Goal: Task Accomplishment & Management: Manage account settings

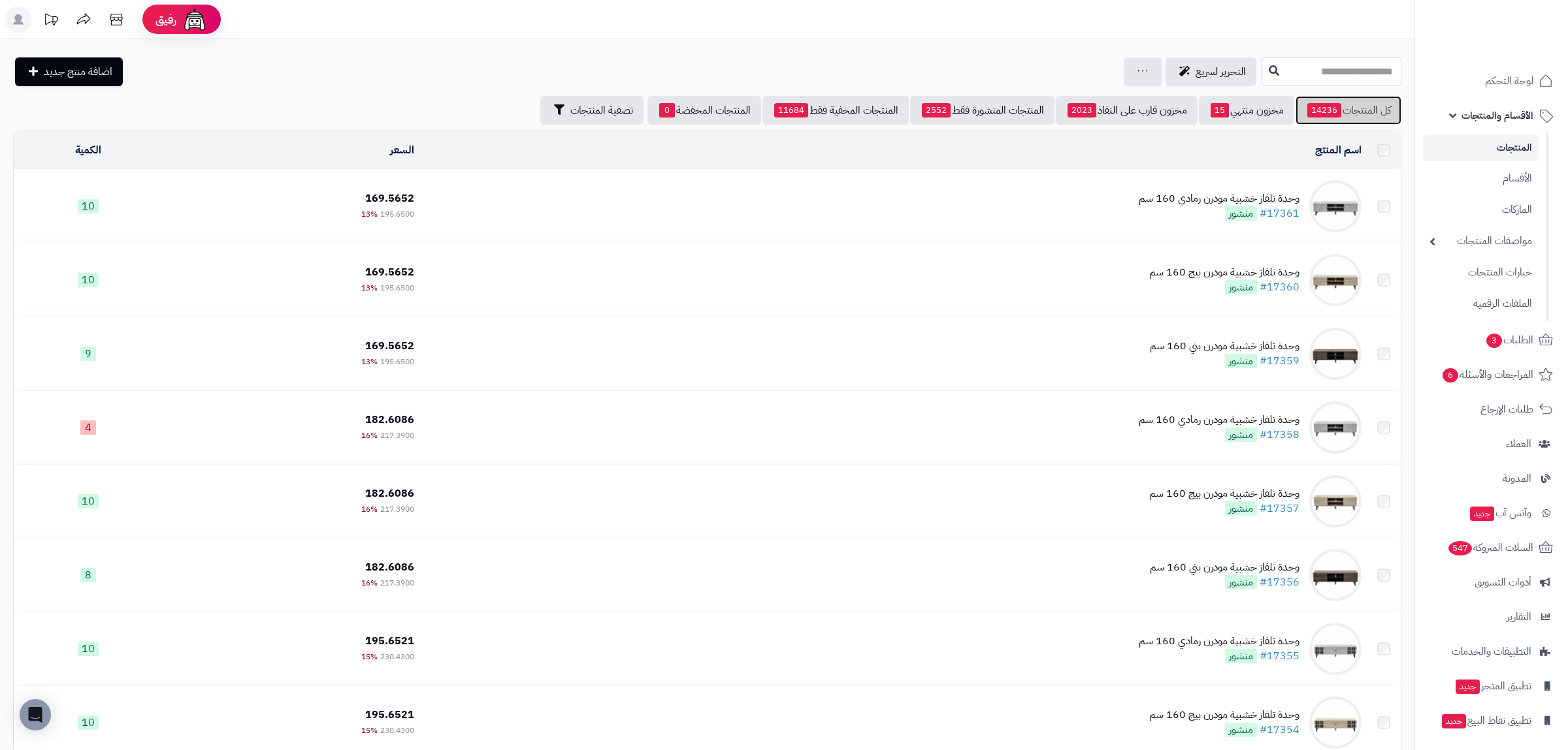
click at [1346, 110] on link "كل المنتجات 14236" at bounding box center [1348, 110] width 106 height 29
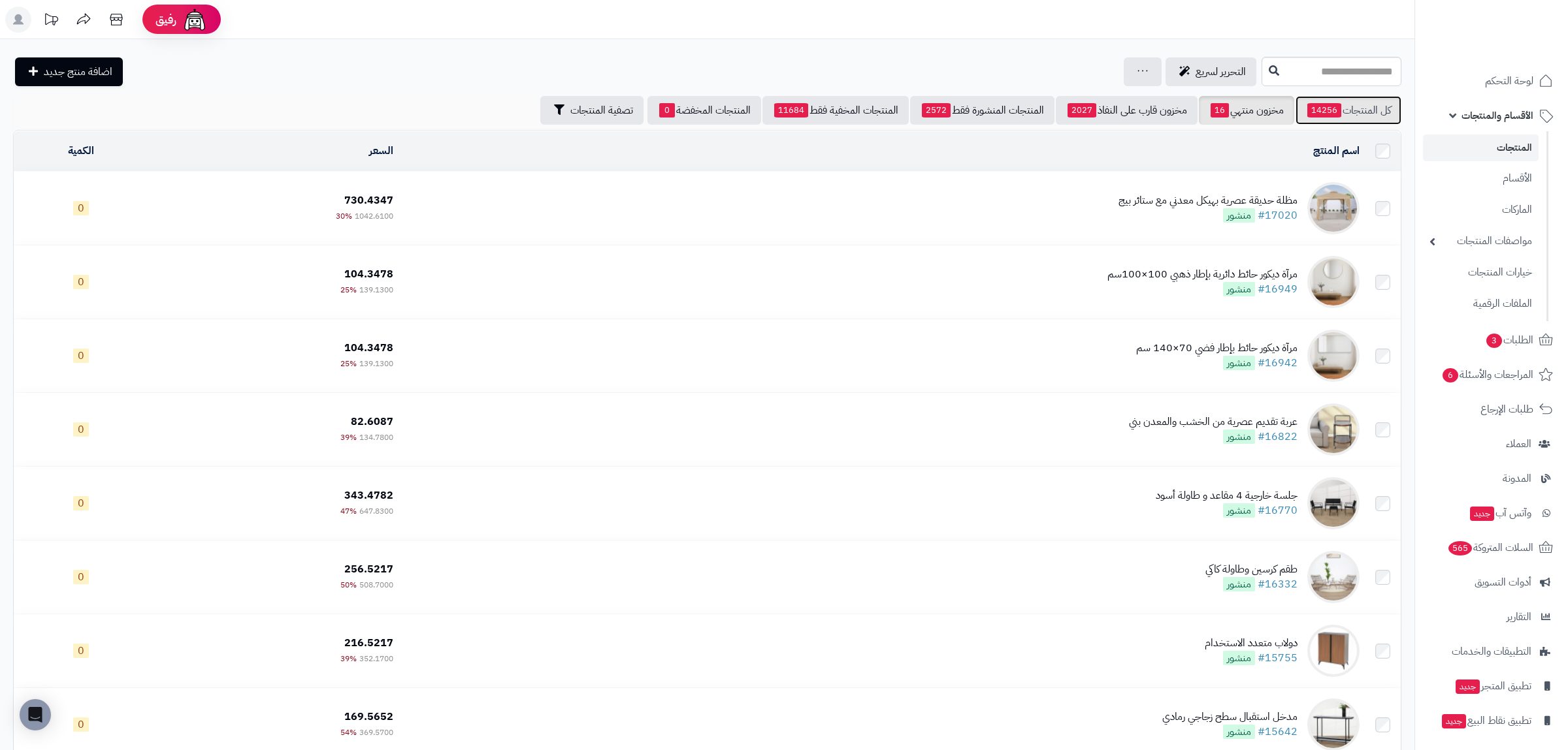
click at [1314, 106] on span "14256" at bounding box center [1324, 110] width 34 height 14
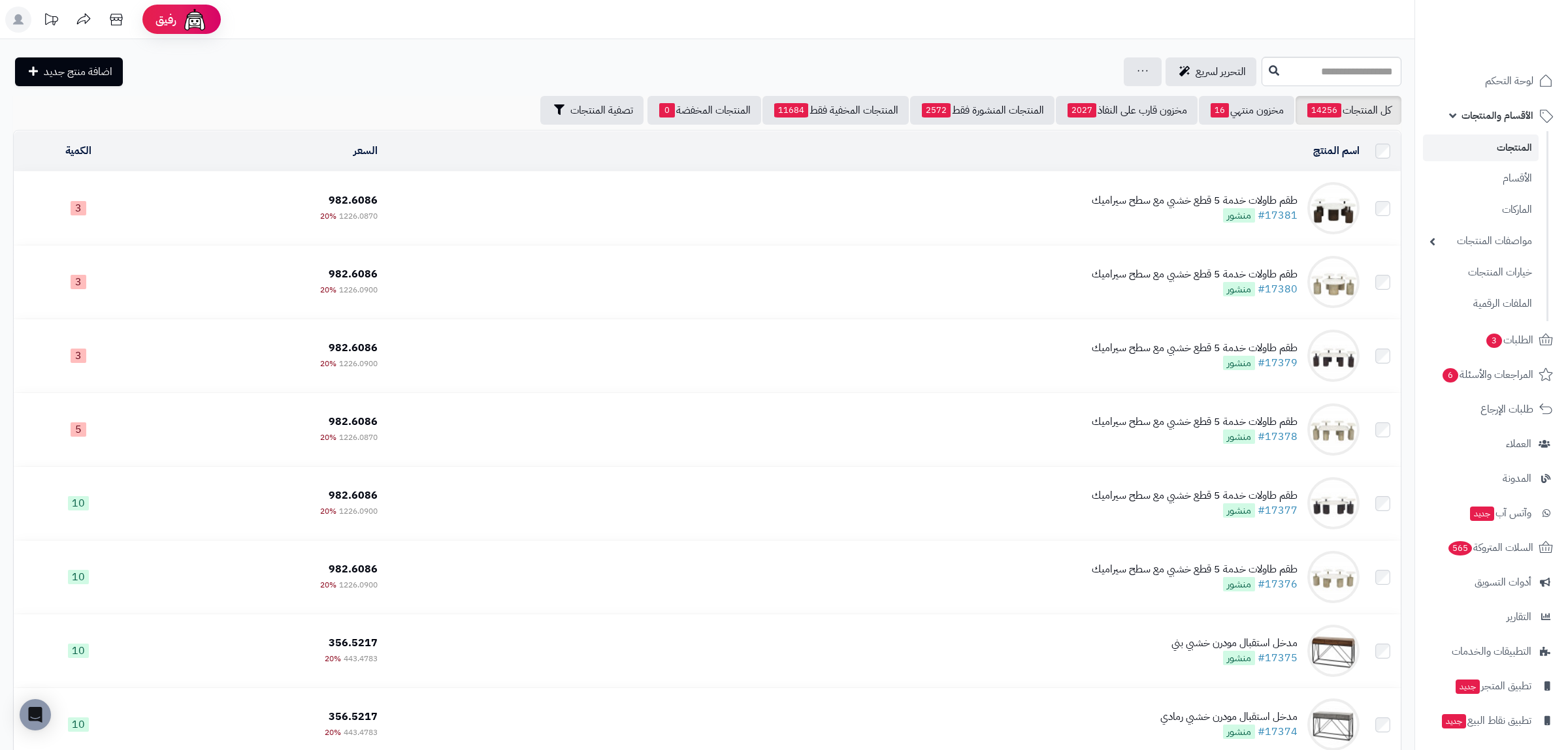
click at [1141, 213] on div "طقم طاولات خدمة 5 قطع خشبي مع سطح سيراميك #17381 منشور" at bounding box center [1195, 208] width 206 height 30
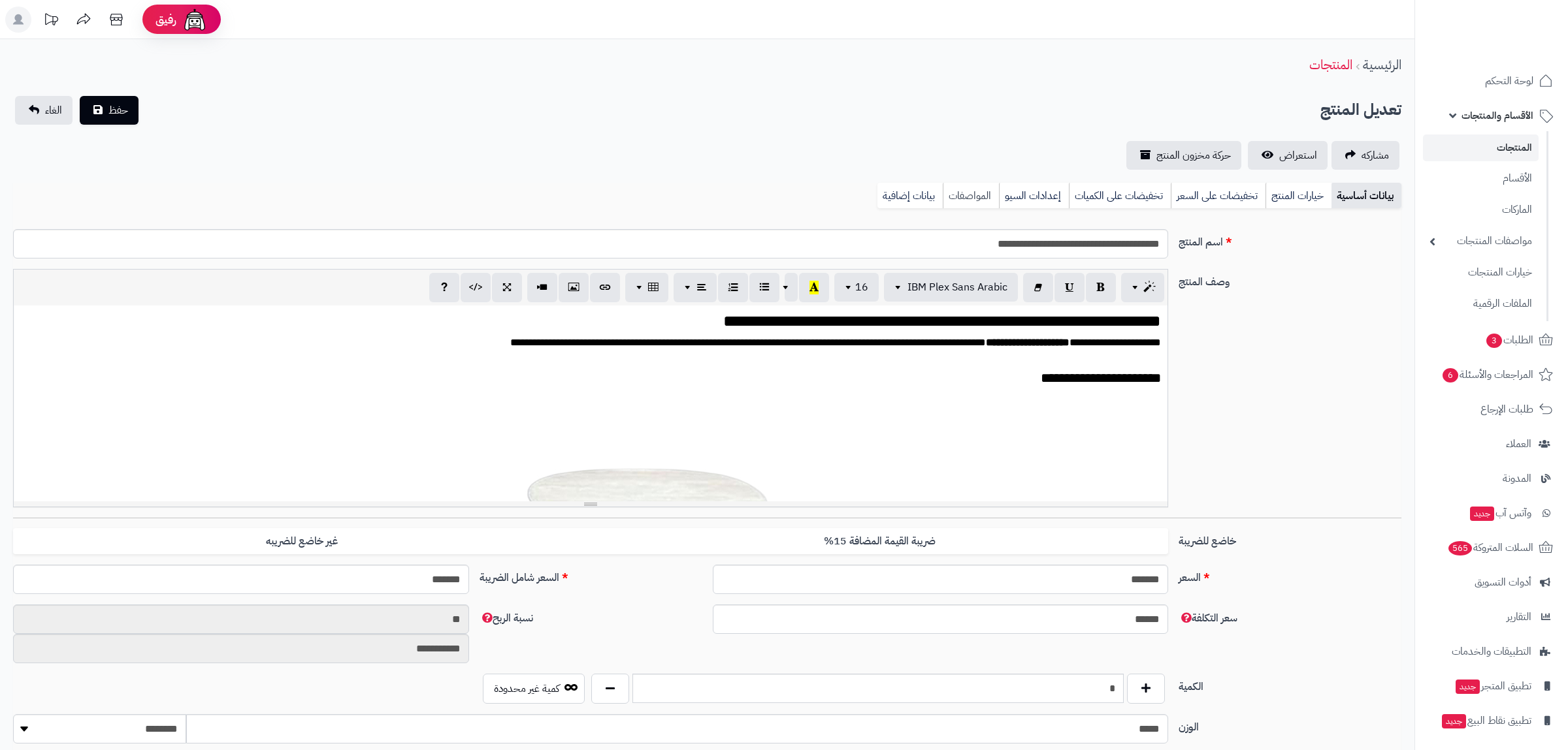
click at [974, 191] on link "المواصفات" at bounding box center [971, 196] width 56 height 26
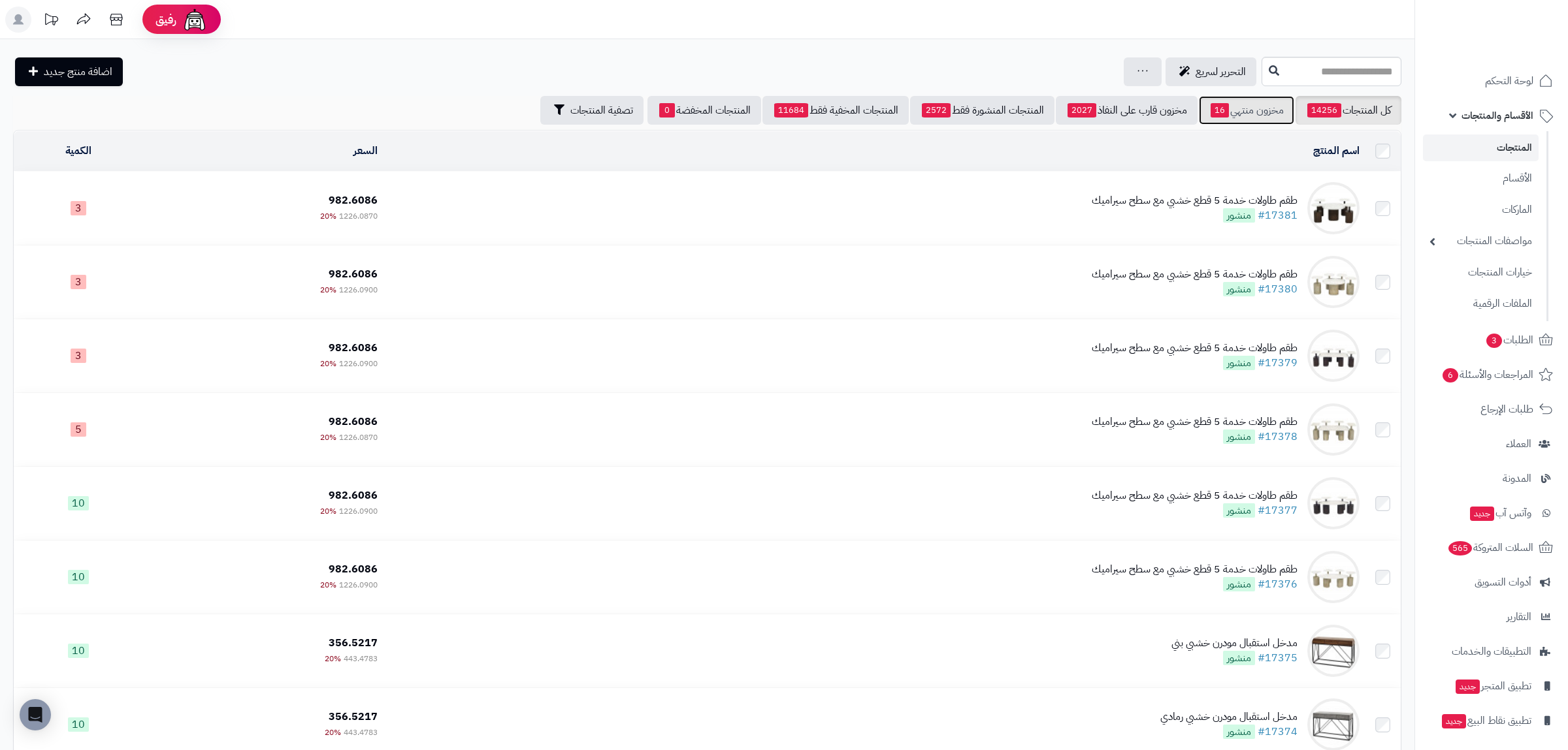
click at [1271, 121] on link "مخزون منتهي 16" at bounding box center [1247, 110] width 96 height 29
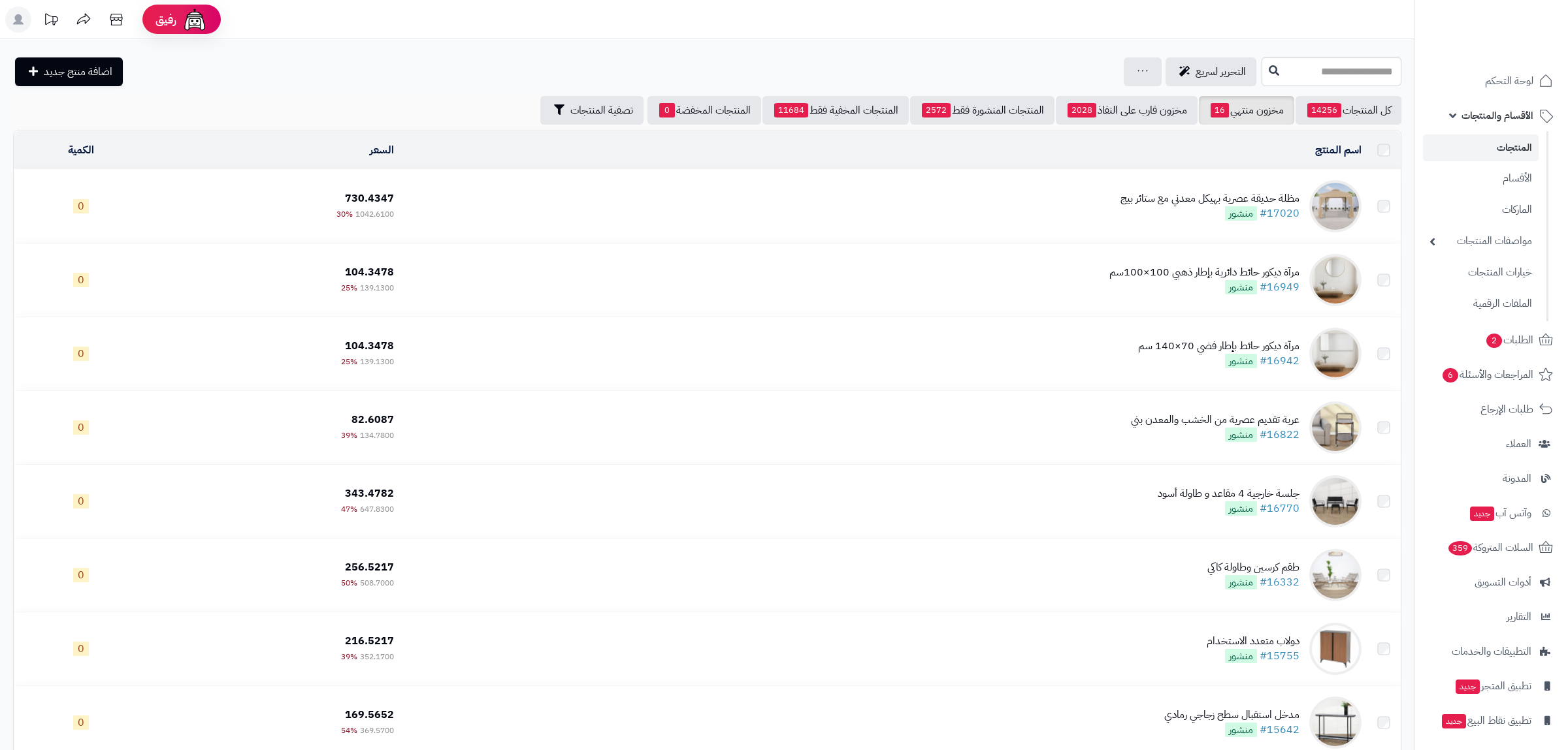
scroll to position [304, 0]
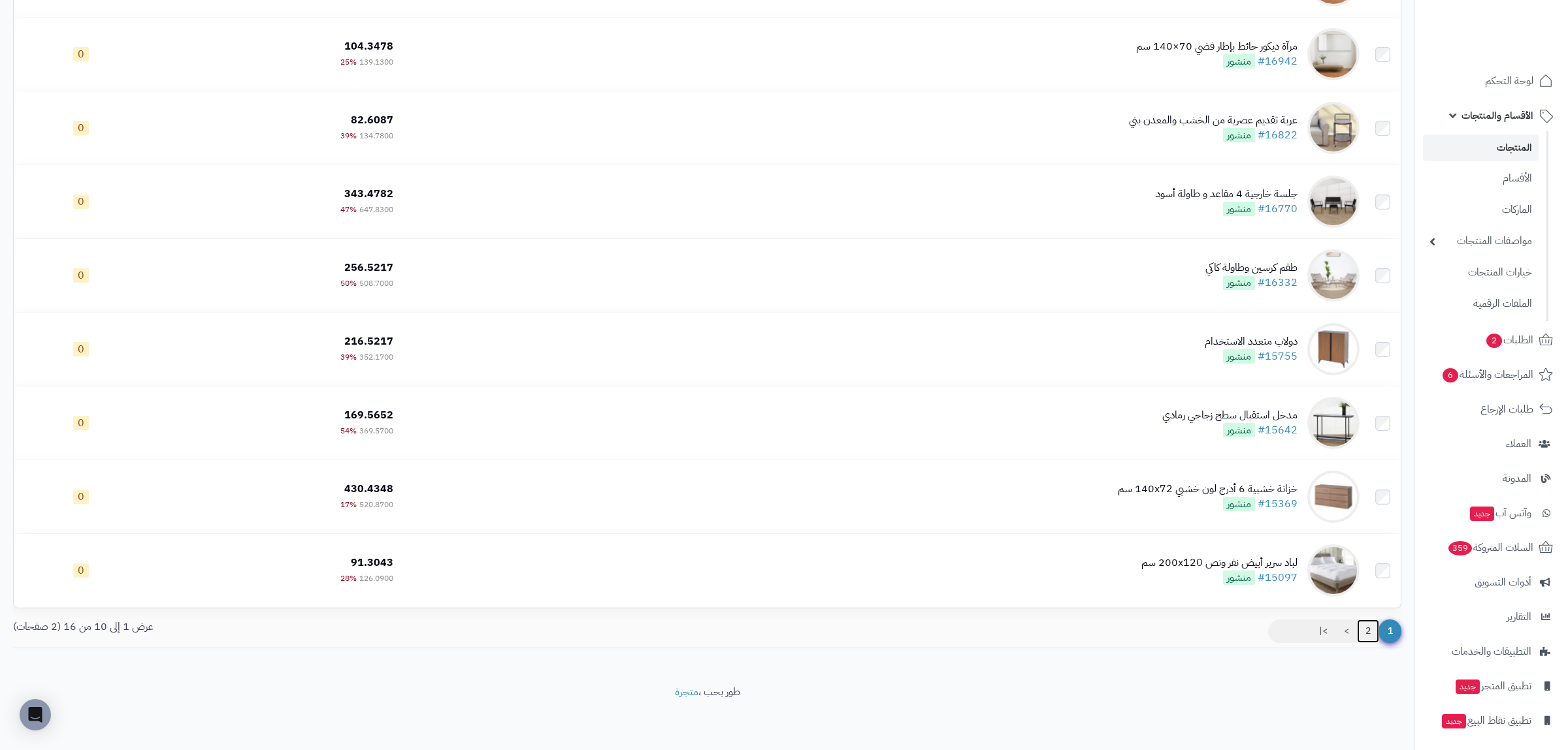
click at [1374, 633] on link "2" at bounding box center [1368, 631] width 22 height 24
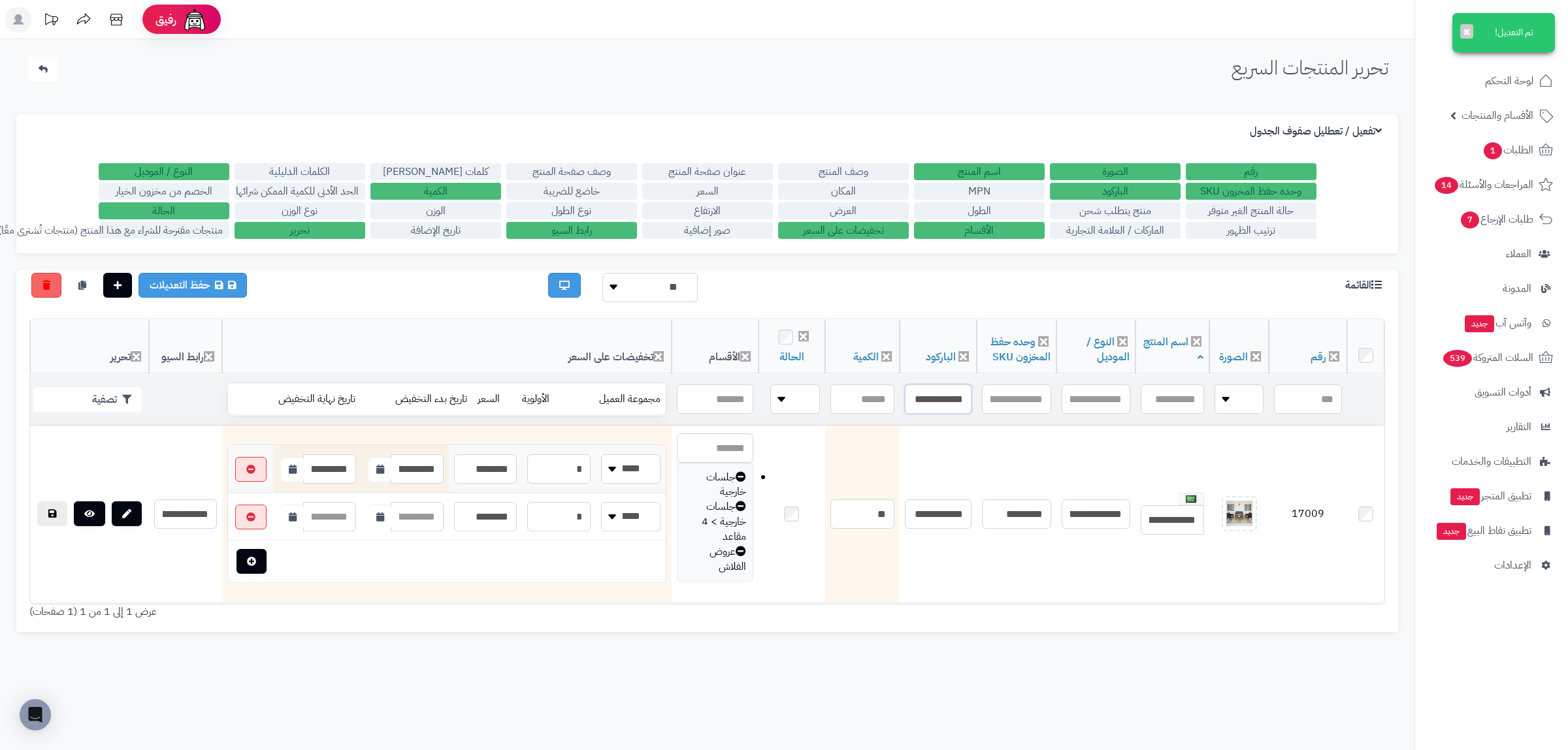
click at [948, 403] on input "**********" at bounding box center [938, 399] width 67 height 30
paste input "text"
type input "**********"
click at [104, 396] on button "تصفية" at bounding box center [87, 399] width 108 height 25
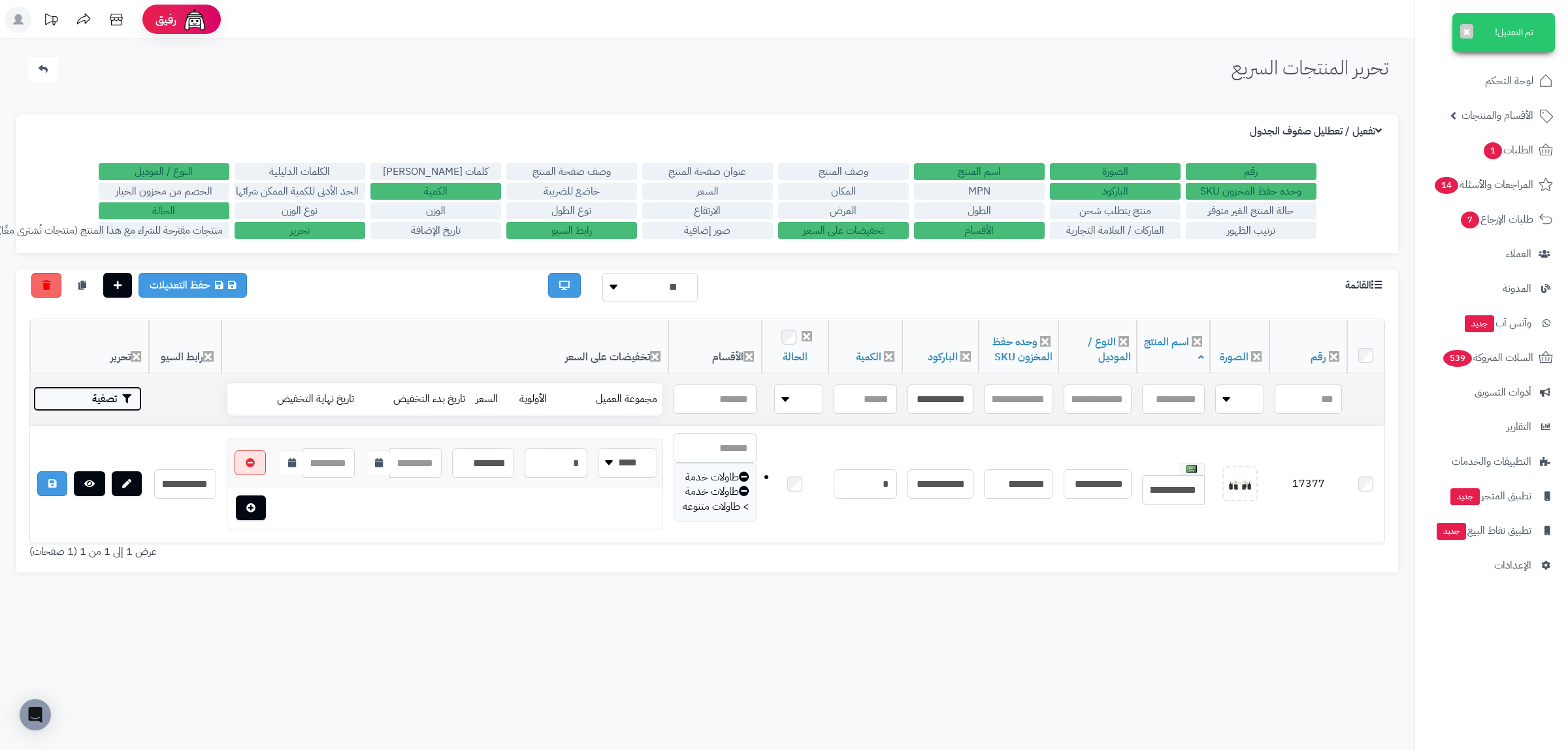
click at [114, 391] on button "تصفية" at bounding box center [87, 399] width 108 height 25
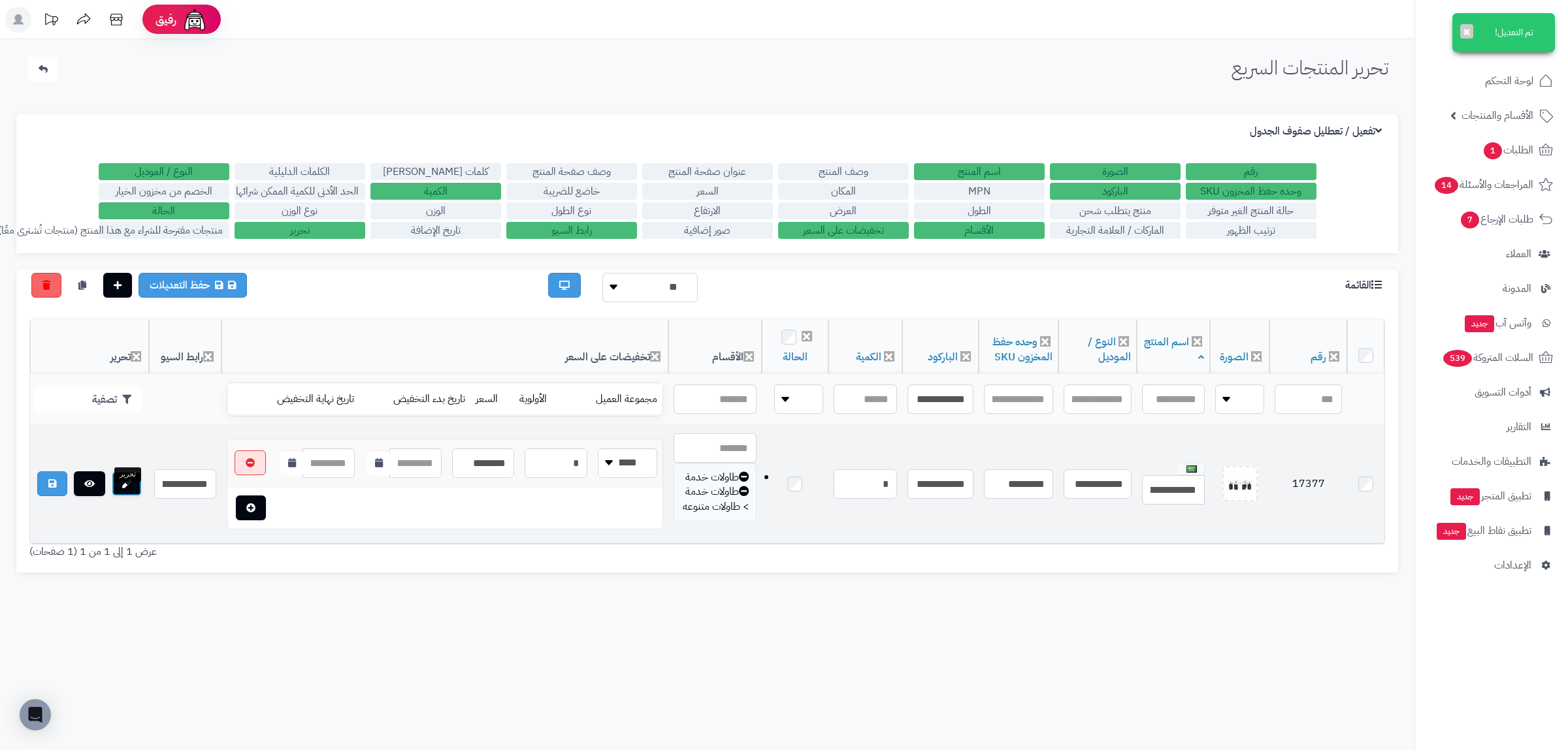
click at [127, 489] on icon at bounding box center [127, 484] width 9 height 9
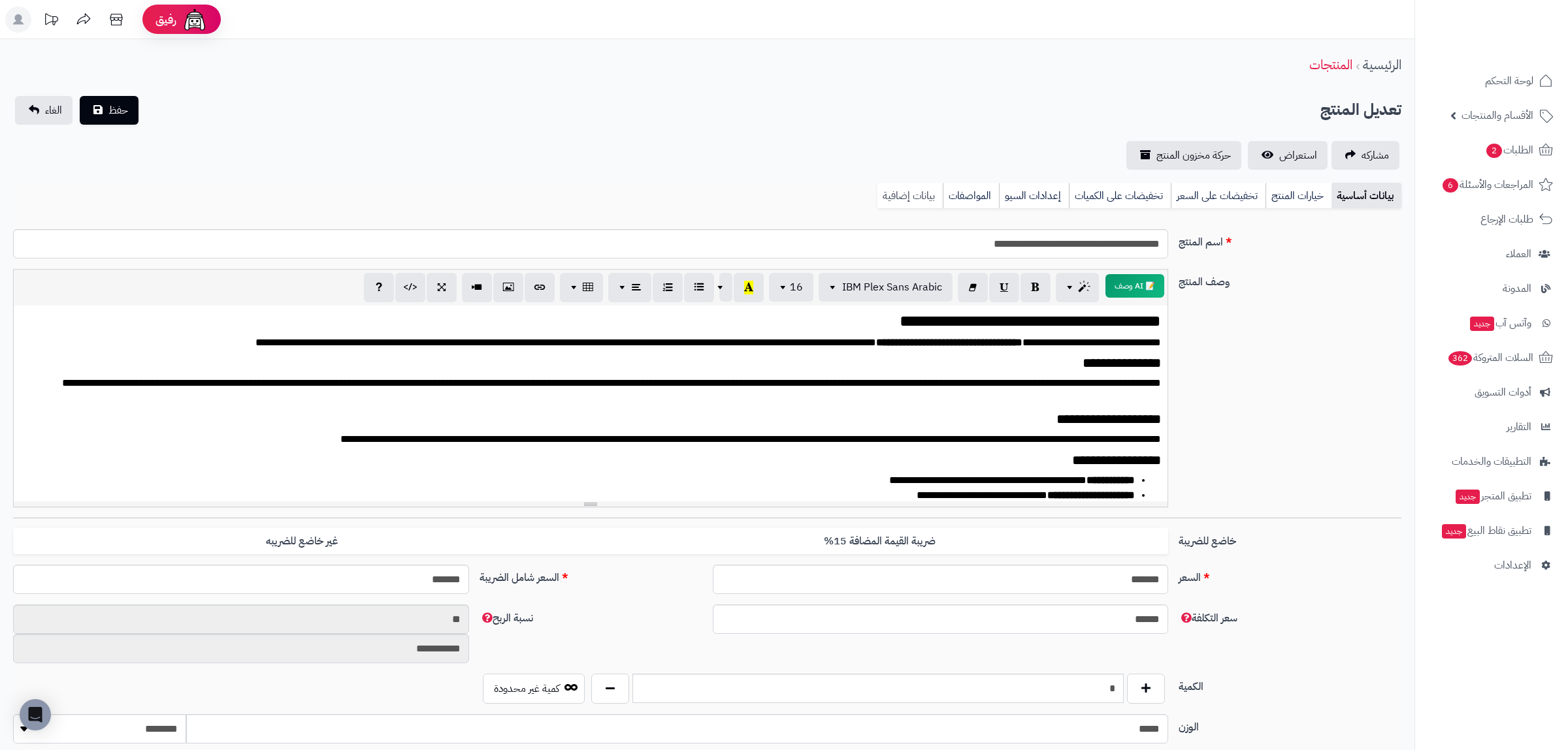
click at [901, 195] on link "بيانات إضافية" at bounding box center [910, 196] width 65 height 26
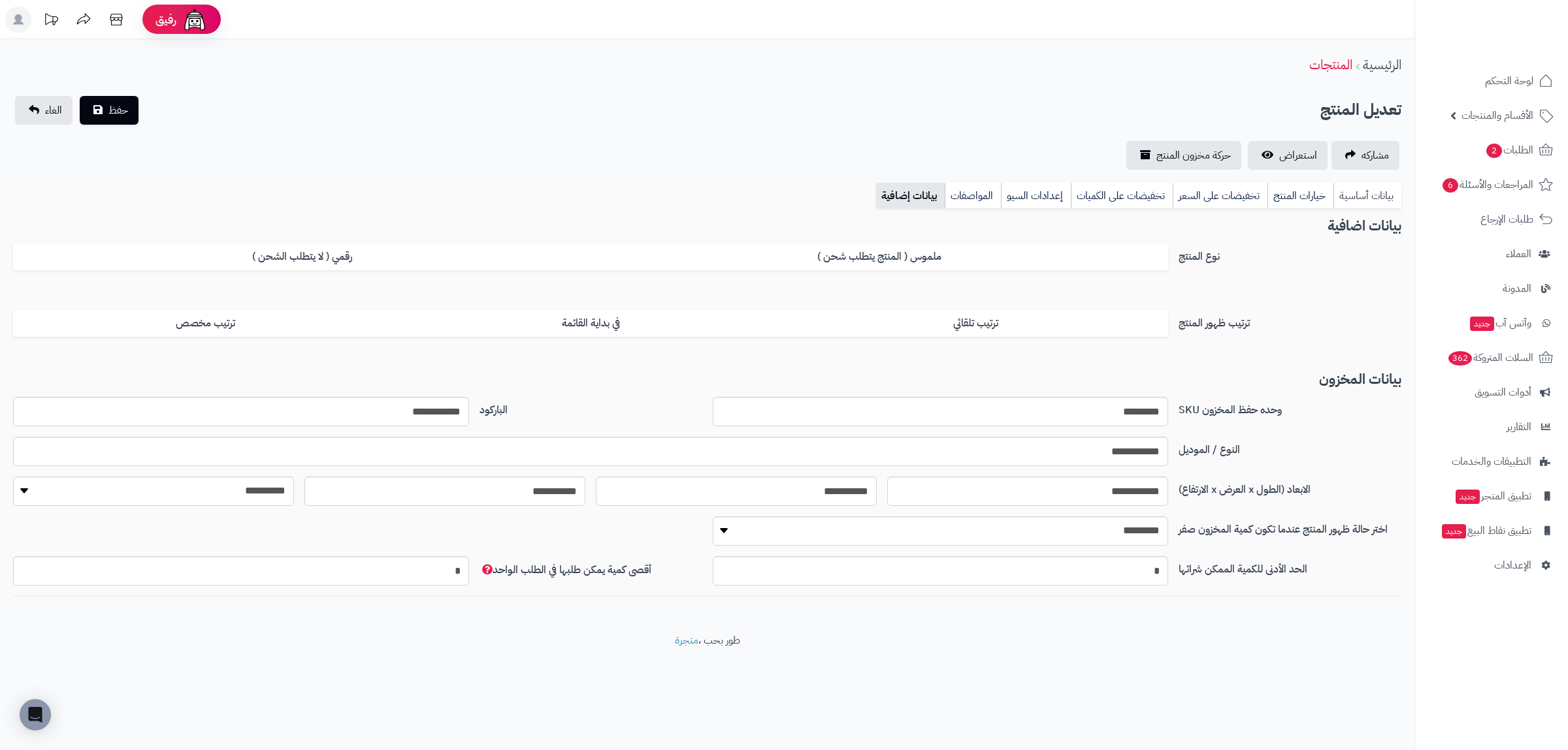
click at [1377, 196] on link "بيانات أساسية" at bounding box center [1367, 196] width 68 height 26
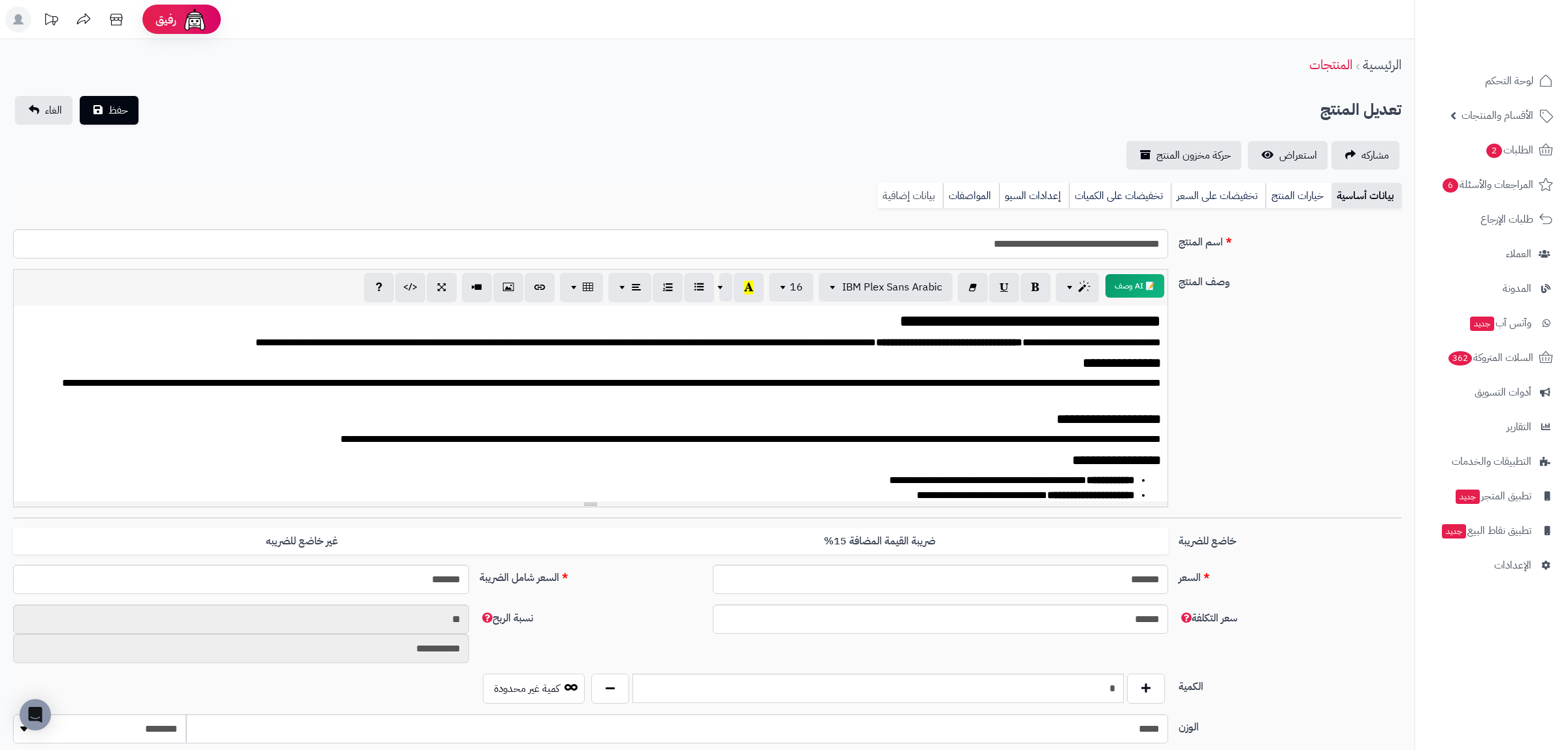
click at [902, 202] on link "بيانات إضافية" at bounding box center [910, 196] width 65 height 26
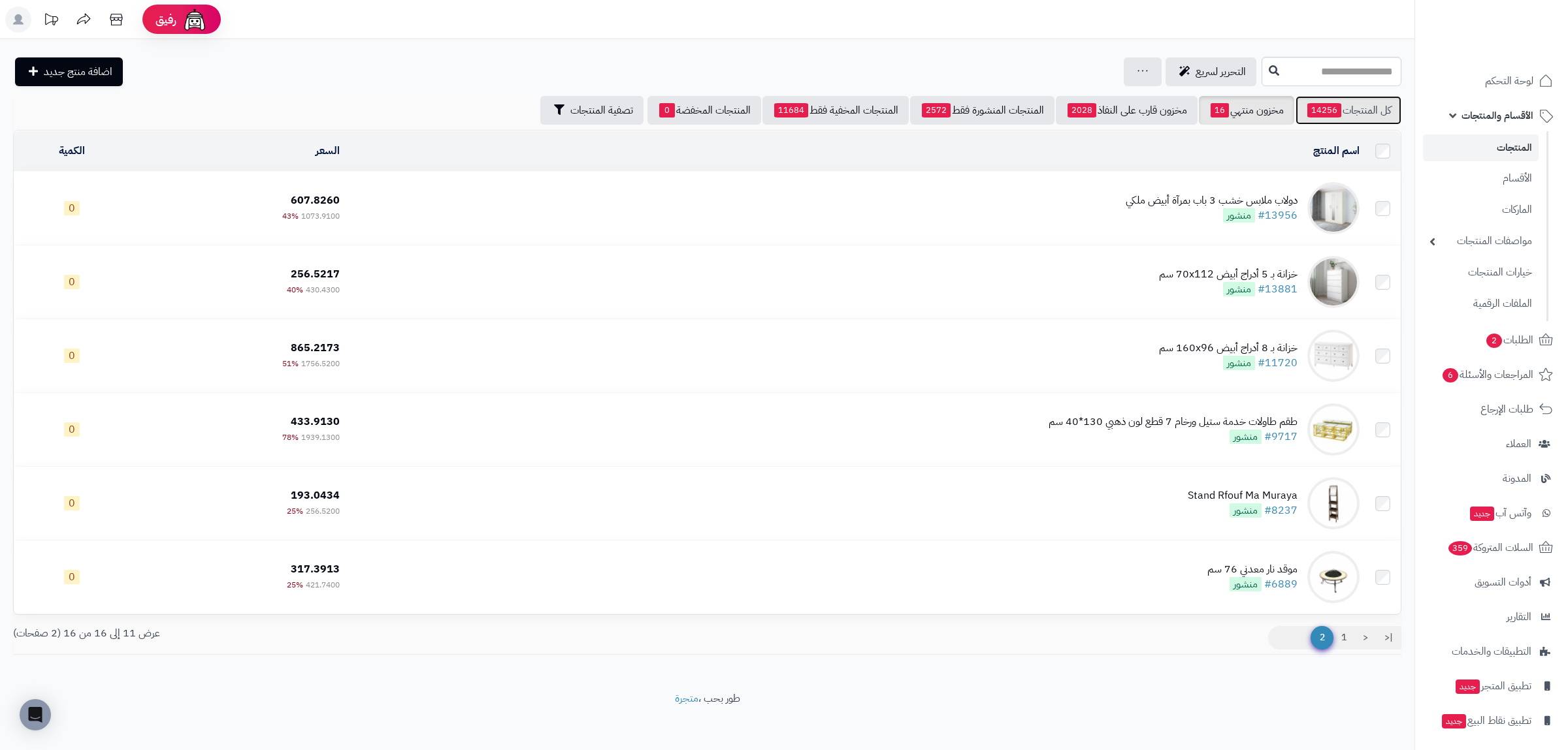
click at [1346, 114] on link "كل المنتجات 14256" at bounding box center [1348, 110] width 106 height 29
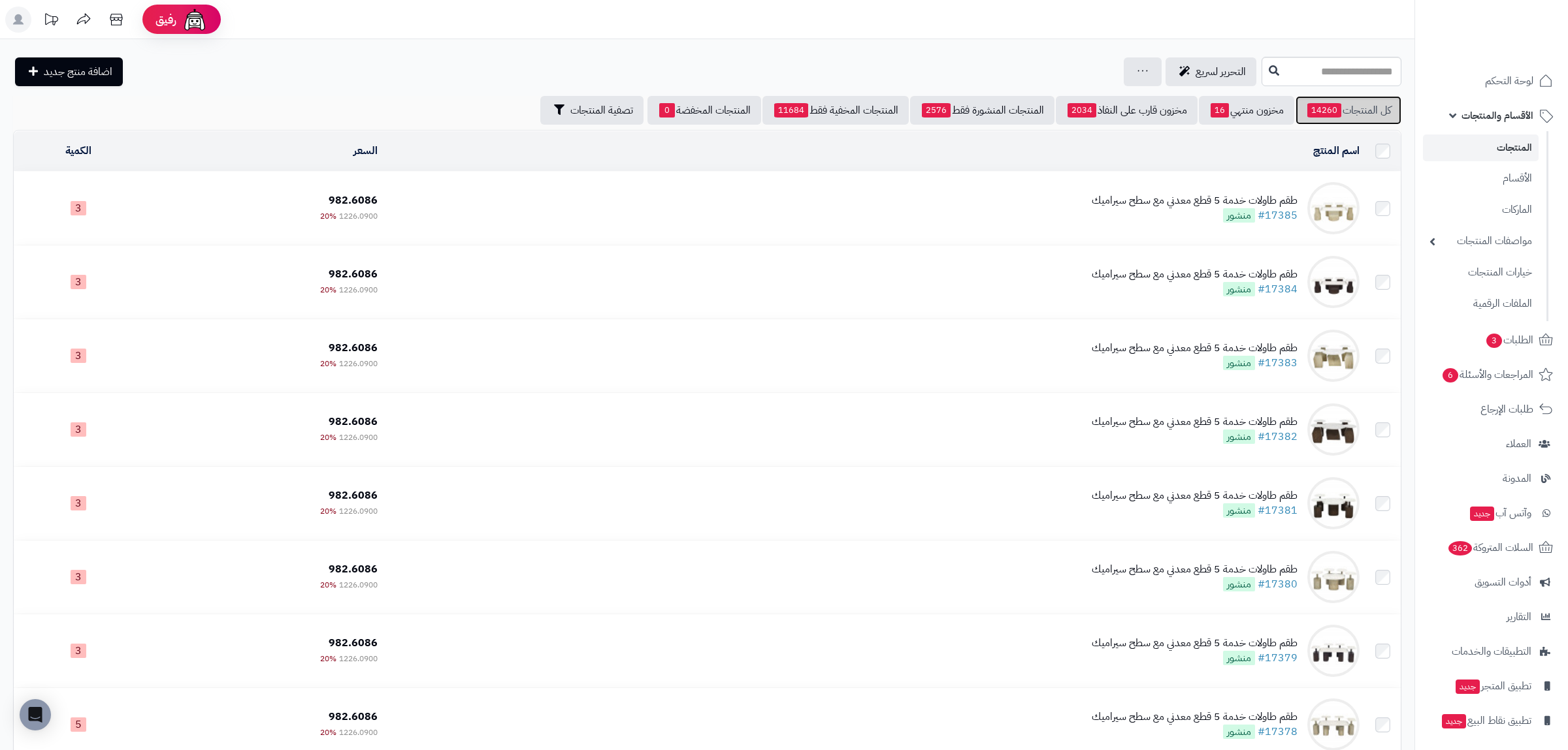
click at [1353, 108] on link "كل المنتجات 14260" at bounding box center [1348, 110] width 106 height 29
click at [1264, 108] on link "مخزون منتهي 16" at bounding box center [1247, 110] width 96 height 29
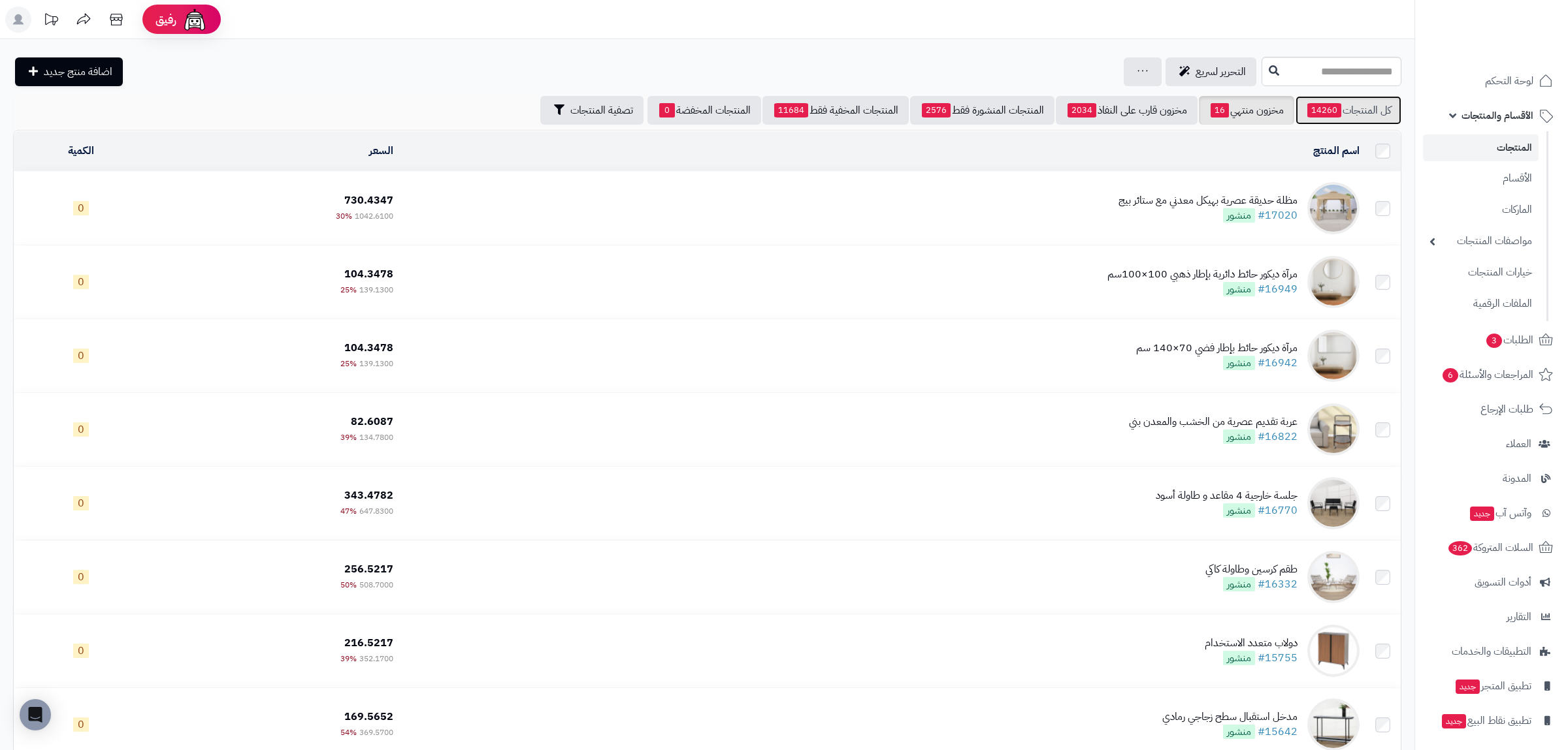
click at [1355, 108] on link "كل المنتجات 14260" at bounding box center [1348, 110] width 106 height 29
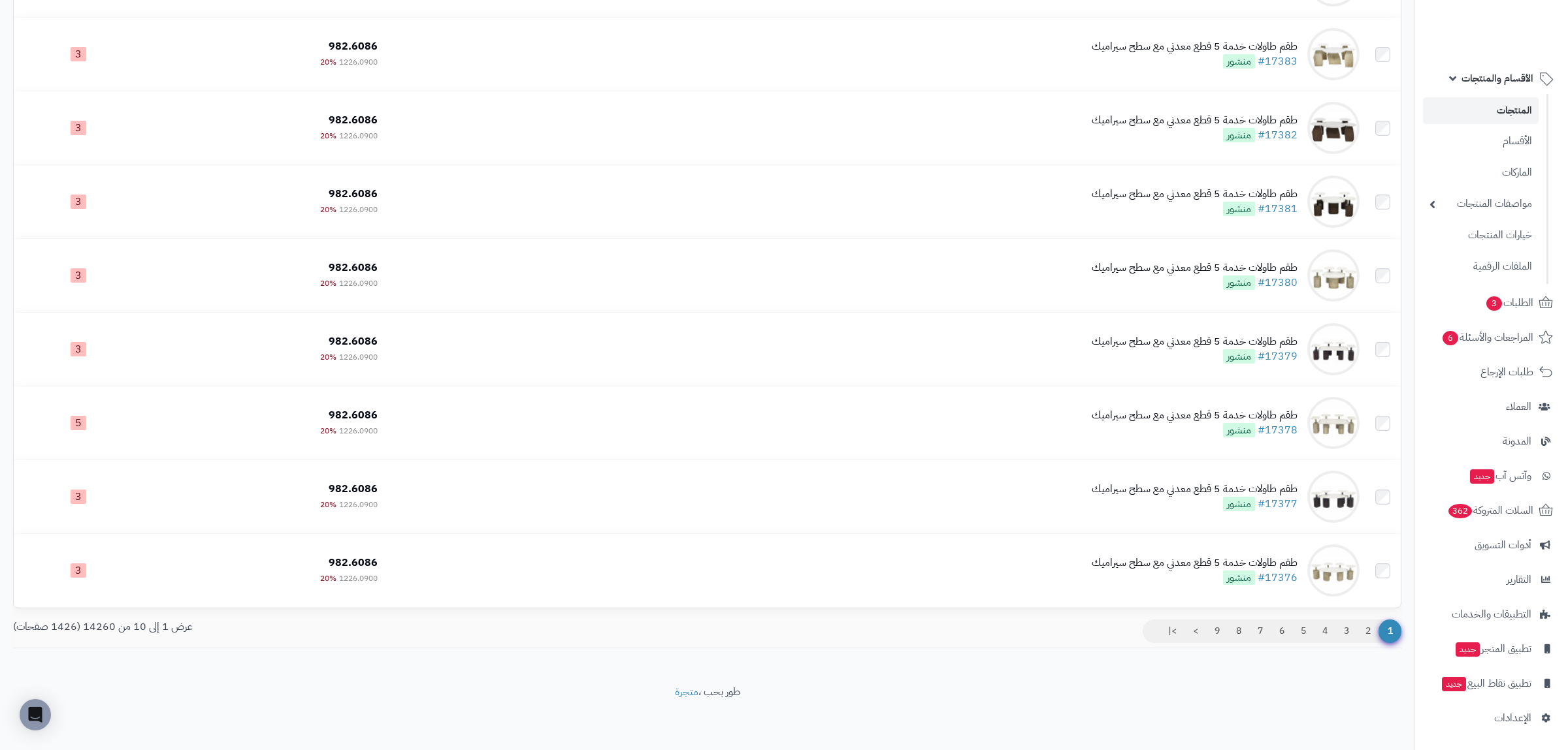
scroll to position [304, 0]
click at [1516, 727] on span "الإعدادات" at bounding box center [1512, 718] width 37 height 18
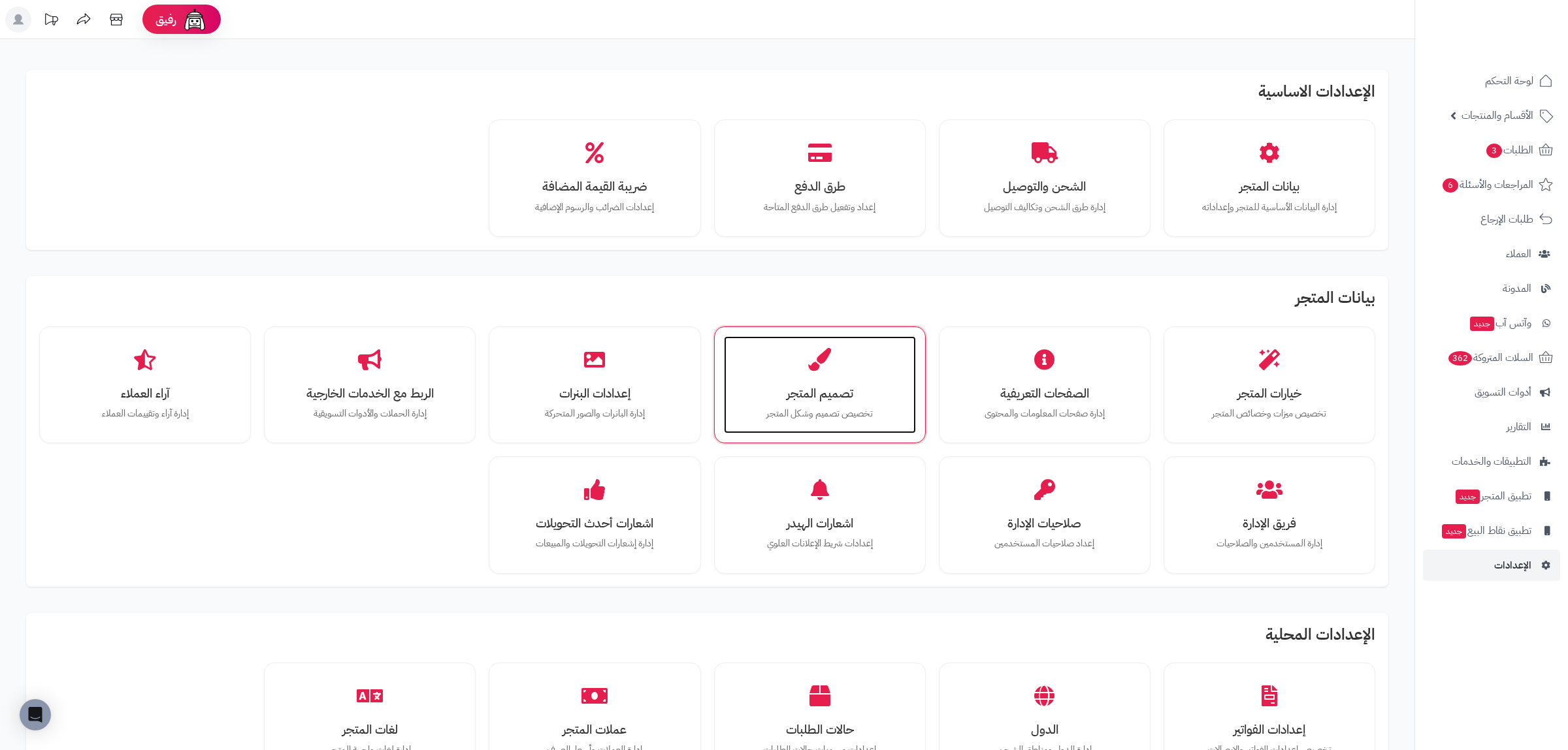
drag, startPoint x: 874, startPoint y: 411, endPoint x: 859, endPoint y: 408, distance: 15.3
click at [873, 411] on p "تخصيص تصميم وشكل المتجر" at bounding box center [820, 413] width 166 height 14
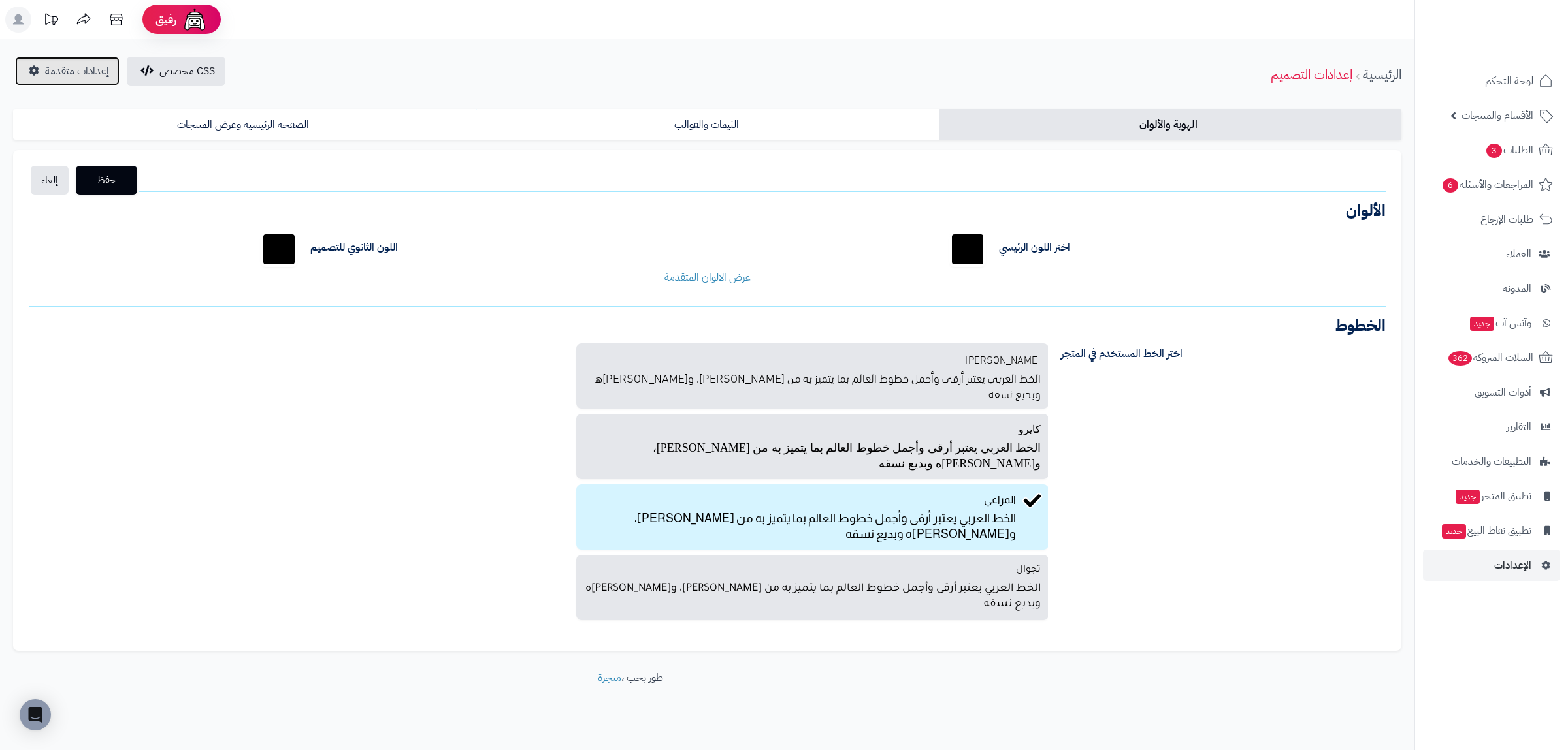
click at [78, 65] on span "إعدادات متقدمة" at bounding box center [77, 71] width 64 height 15
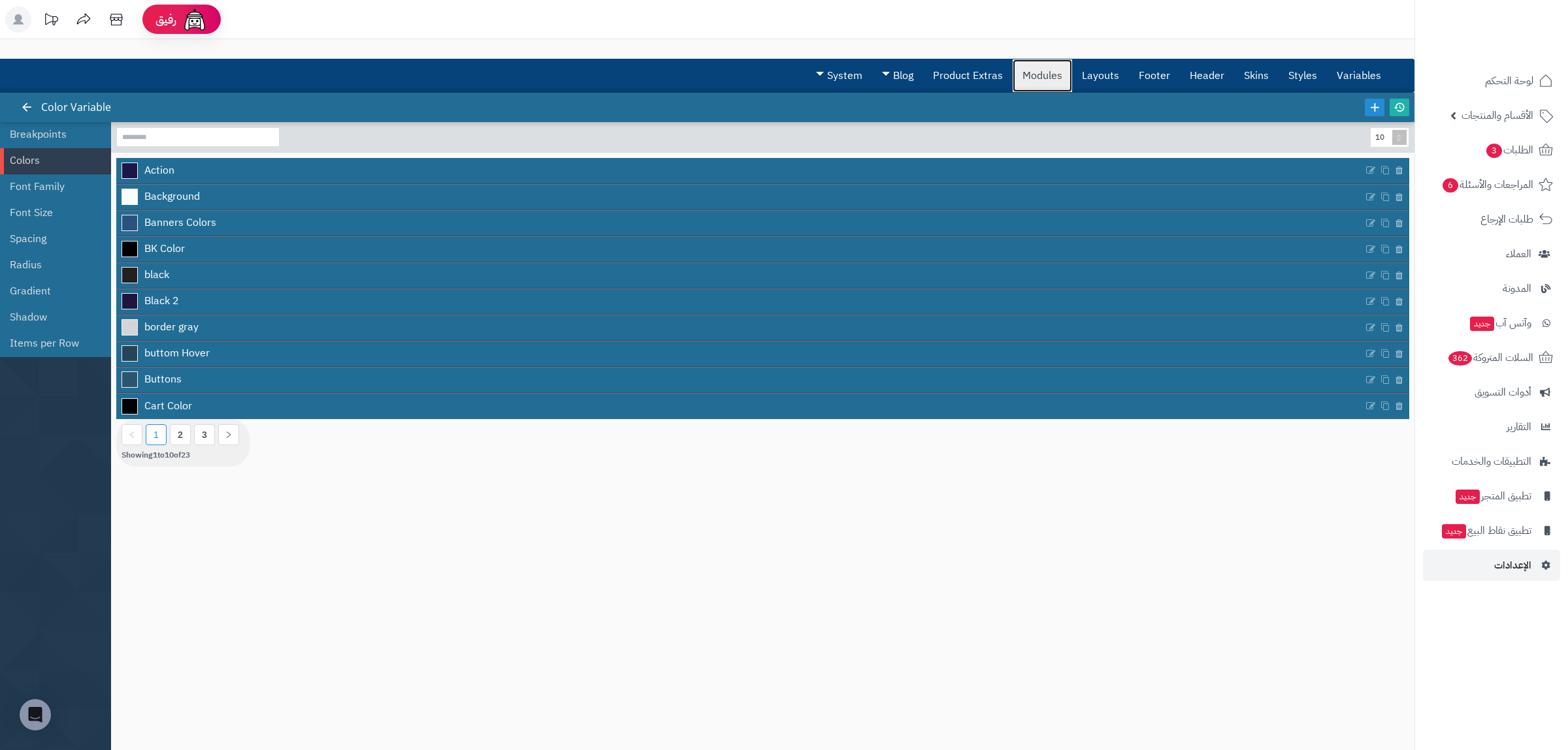
click at [1055, 77] on link "Modules" at bounding box center [1042, 75] width 59 height 32
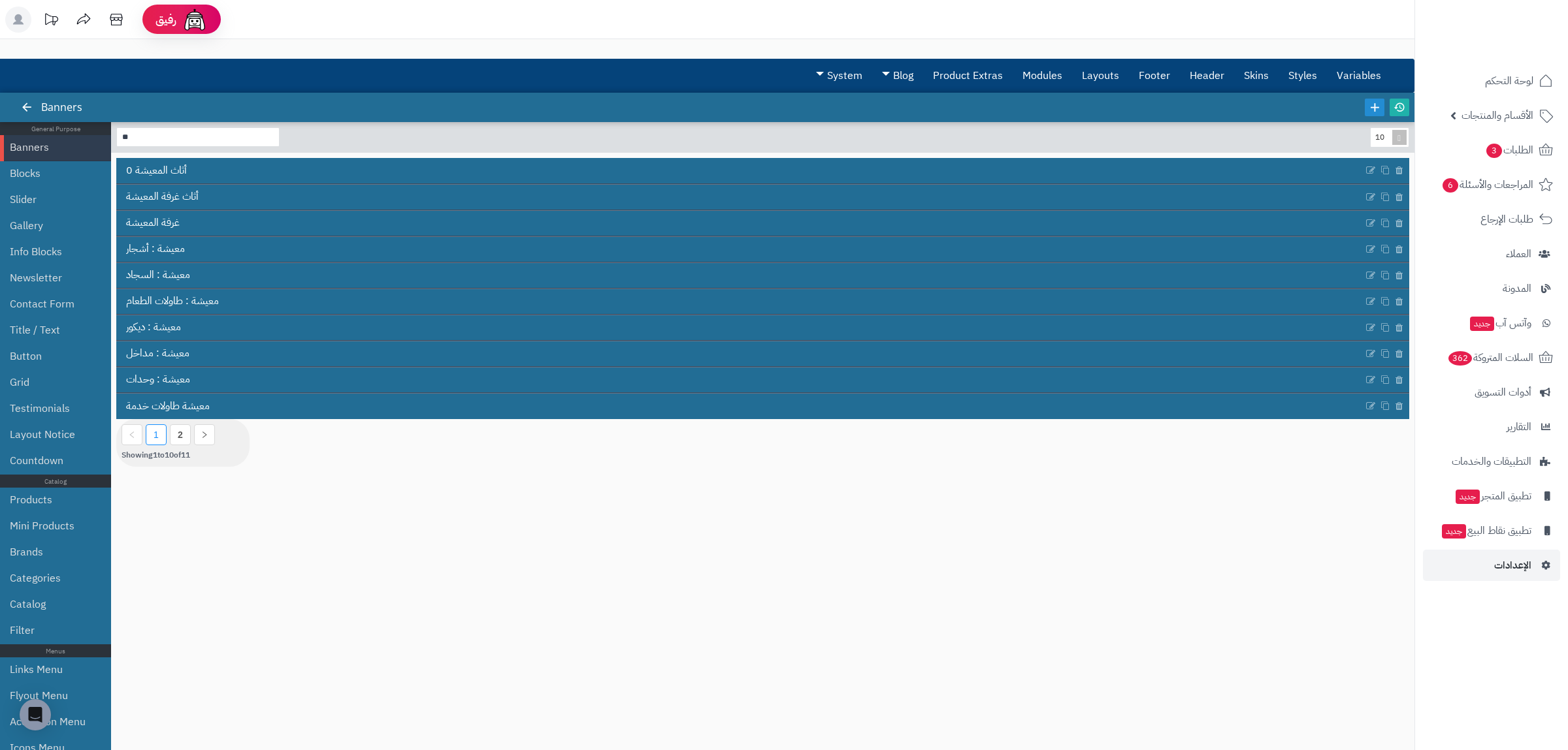
type input "*"
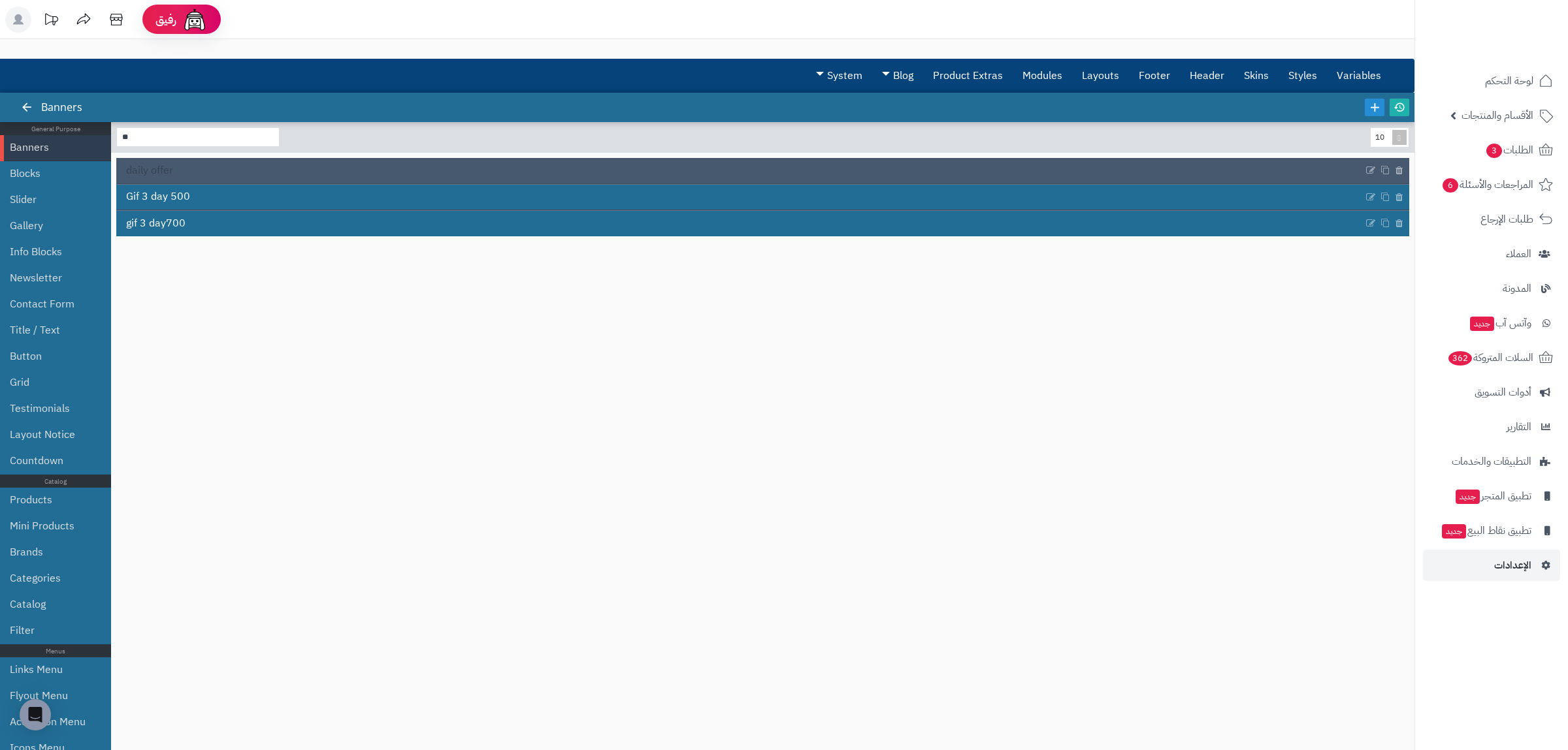
type input "**"
click at [174, 180] on link "daily offer" at bounding box center [740, 170] width 1247 height 25
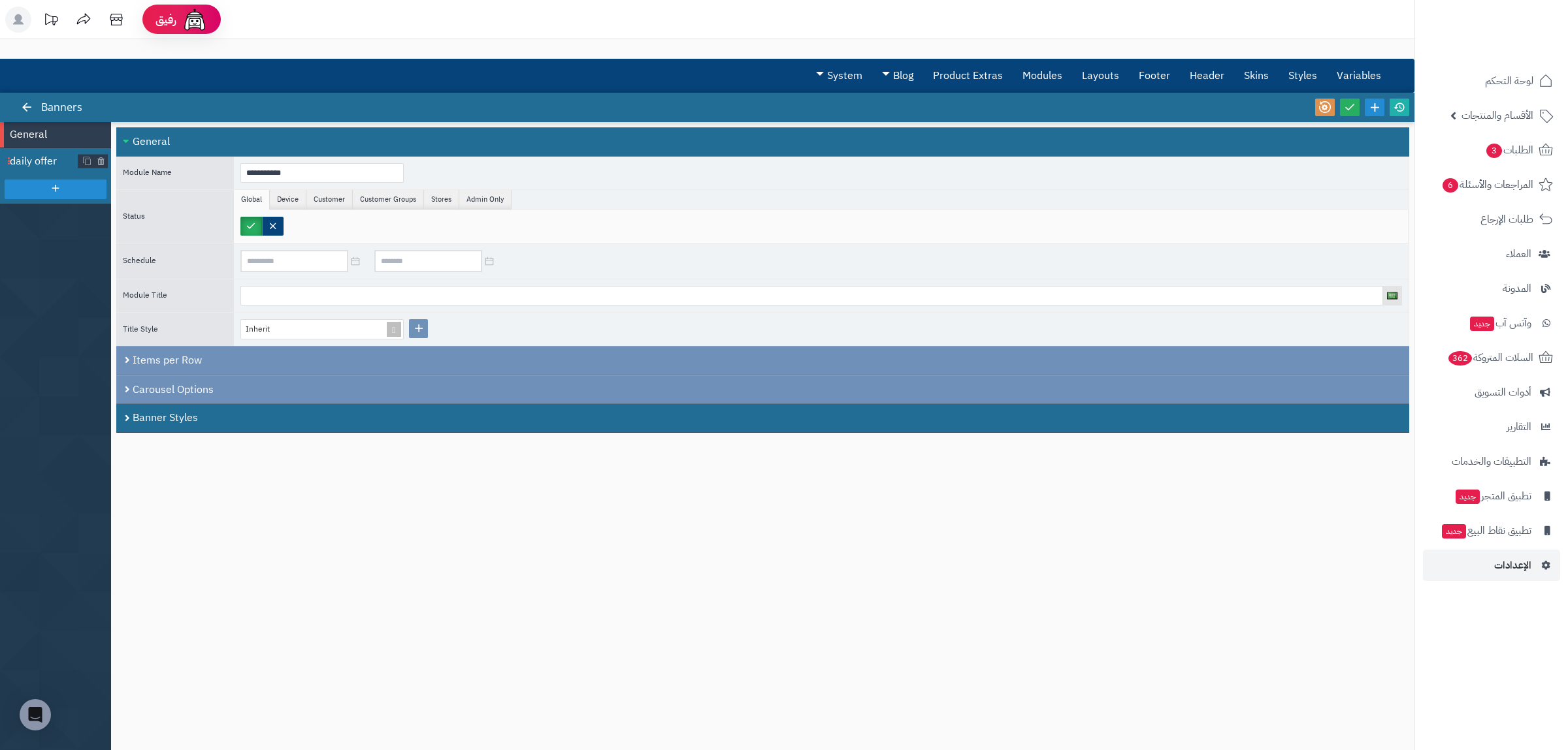
click at [44, 166] on span "daily offer" at bounding box center [44, 162] width 69 height 15
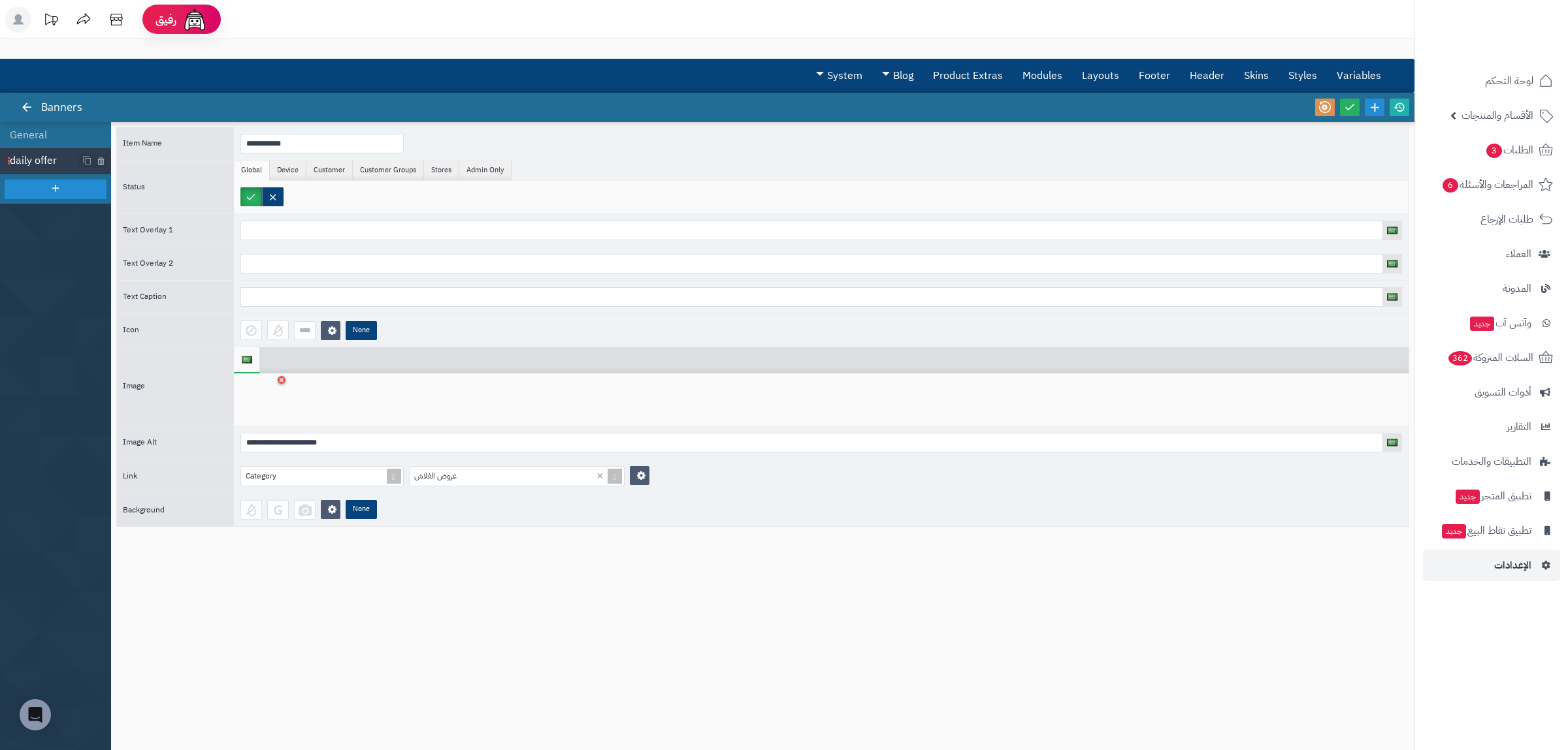
click at [280, 380] on icon at bounding box center [281, 380] width 5 height 7
click at [280, 401] on icon at bounding box center [261, 400] width 42 height 39
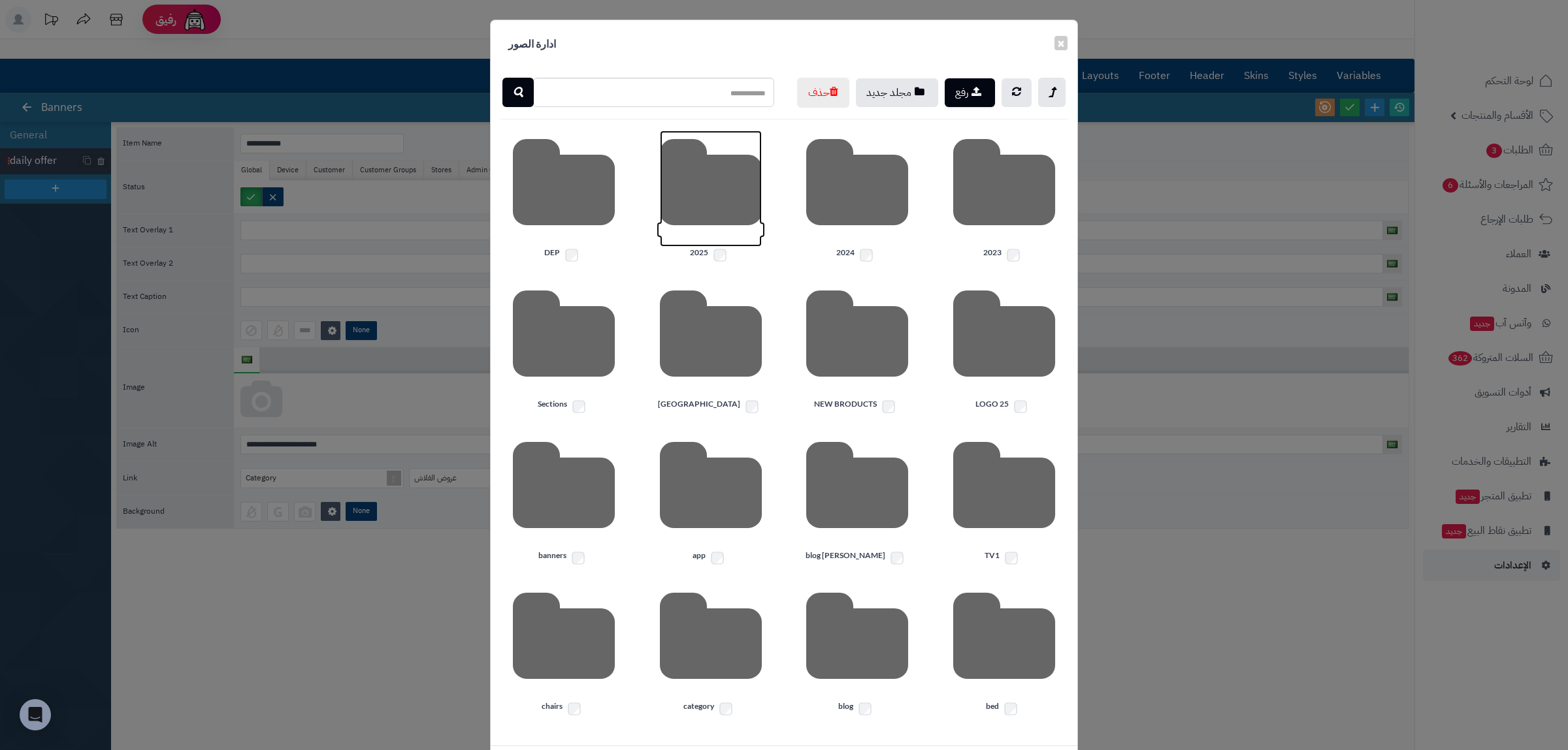
drag, startPoint x: 723, startPoint y: 242, endPoint x: 725, endPoint y: 249, distance: 7.3
click at [723, 246] on icon at bounding box center [711, 189] width 102 height 116
click at [1013, 247] on icon at bounding box center [1004, 189] width 102 height 116
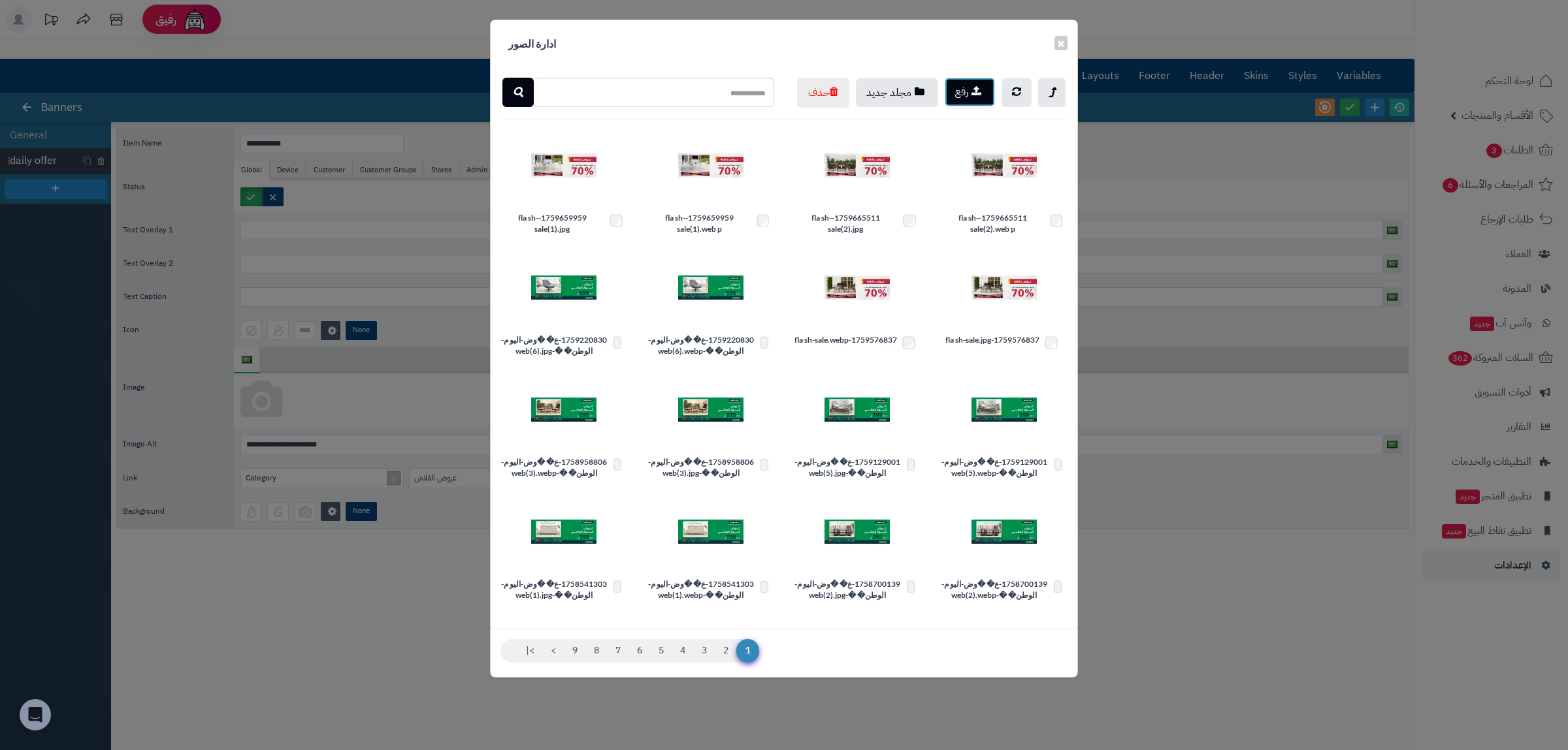
click at [958, 100] on button "رفع" at bounding box center [970, 92] width 51 height 29
click at [1058, 44] on button "×" at bounding box center [1060, 42] width 13 height 14
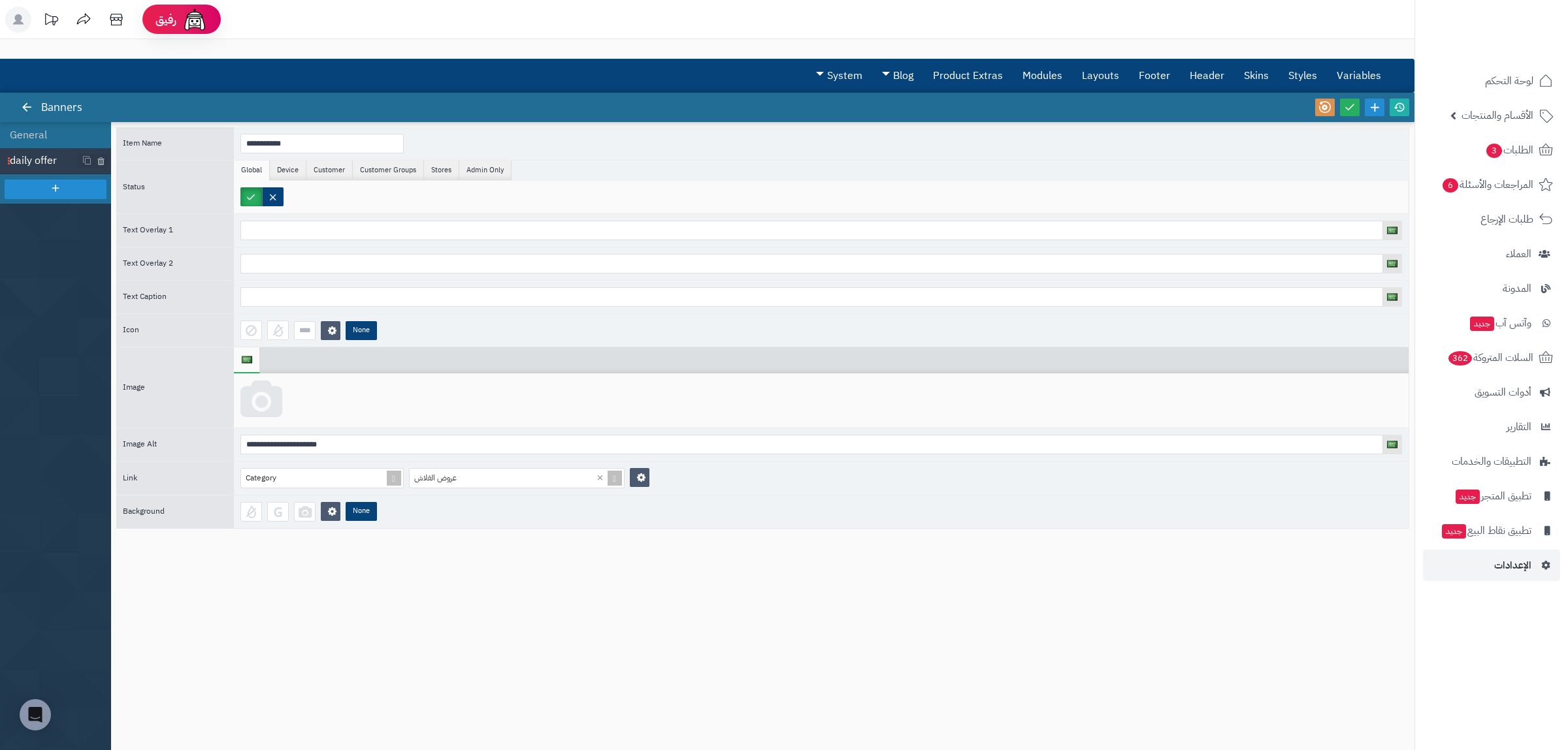
click at [273, 403] on icon at bounding box center [261, 400] width 42 height 39
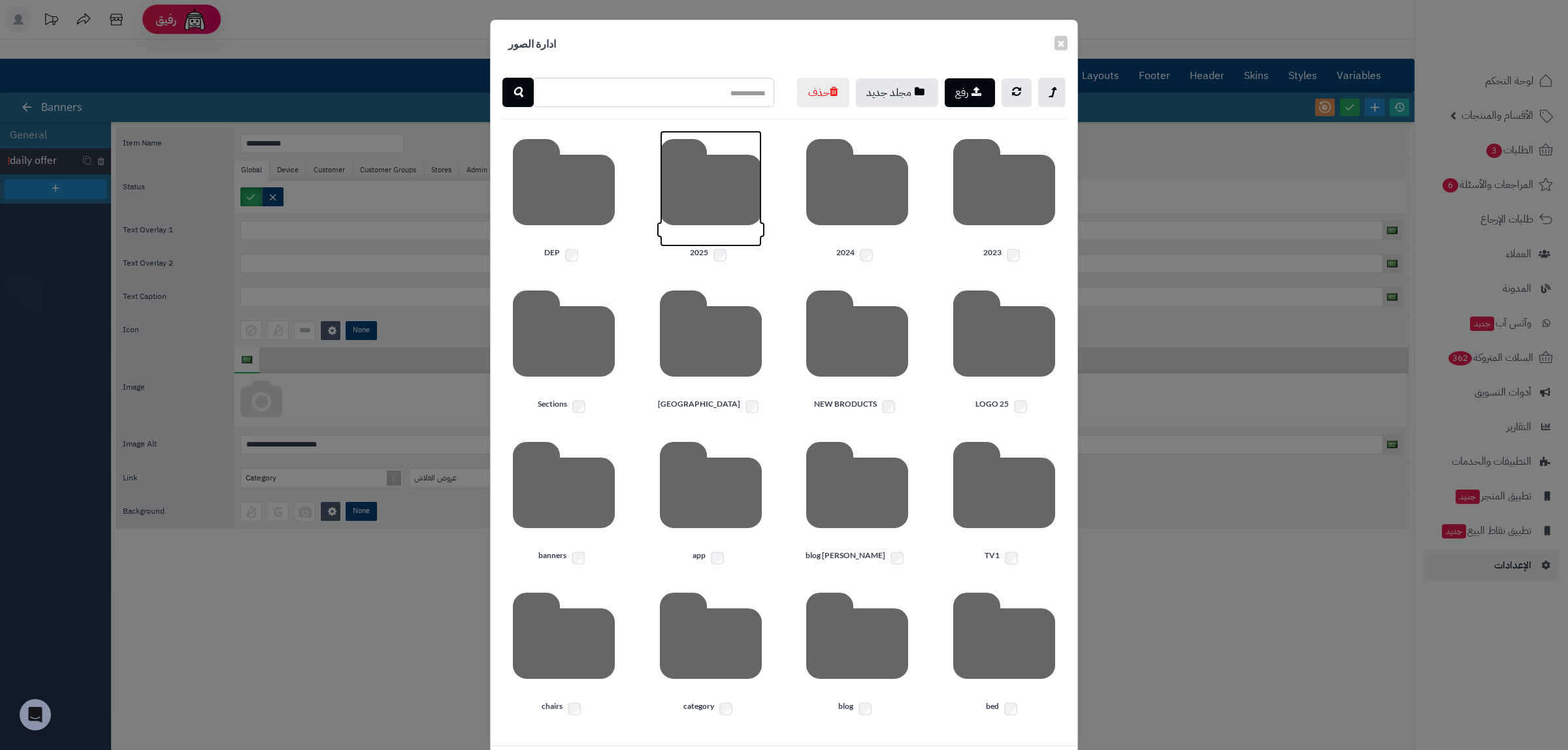
click at [721, 244] on icon at bounding box center [711, 189] width 102 height 116
click at [979, 247] on icon at bounding box center [1004, 189] width 102 height 116
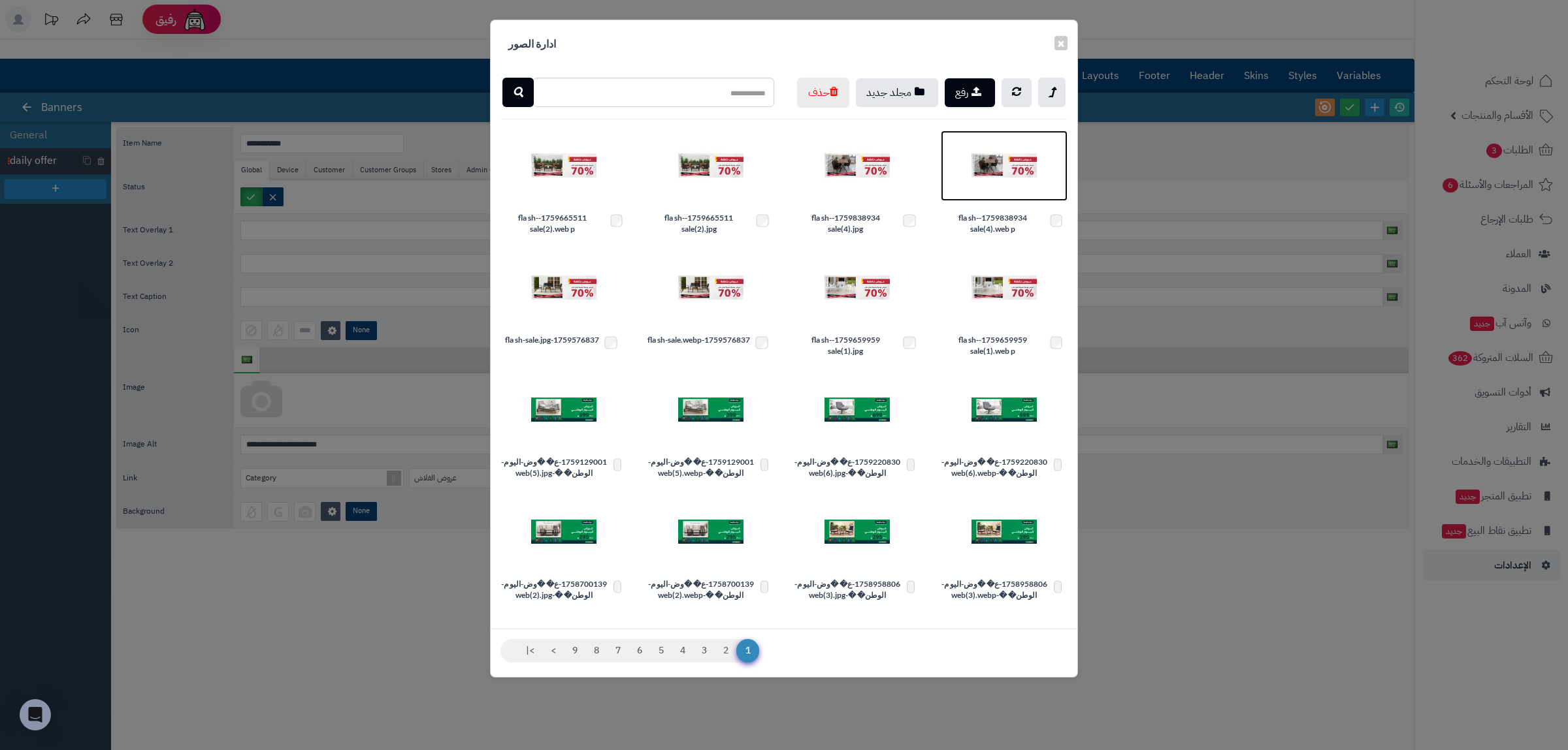
click at [995, 199] on img at bounding box center [1004, 166] width 65 height 65
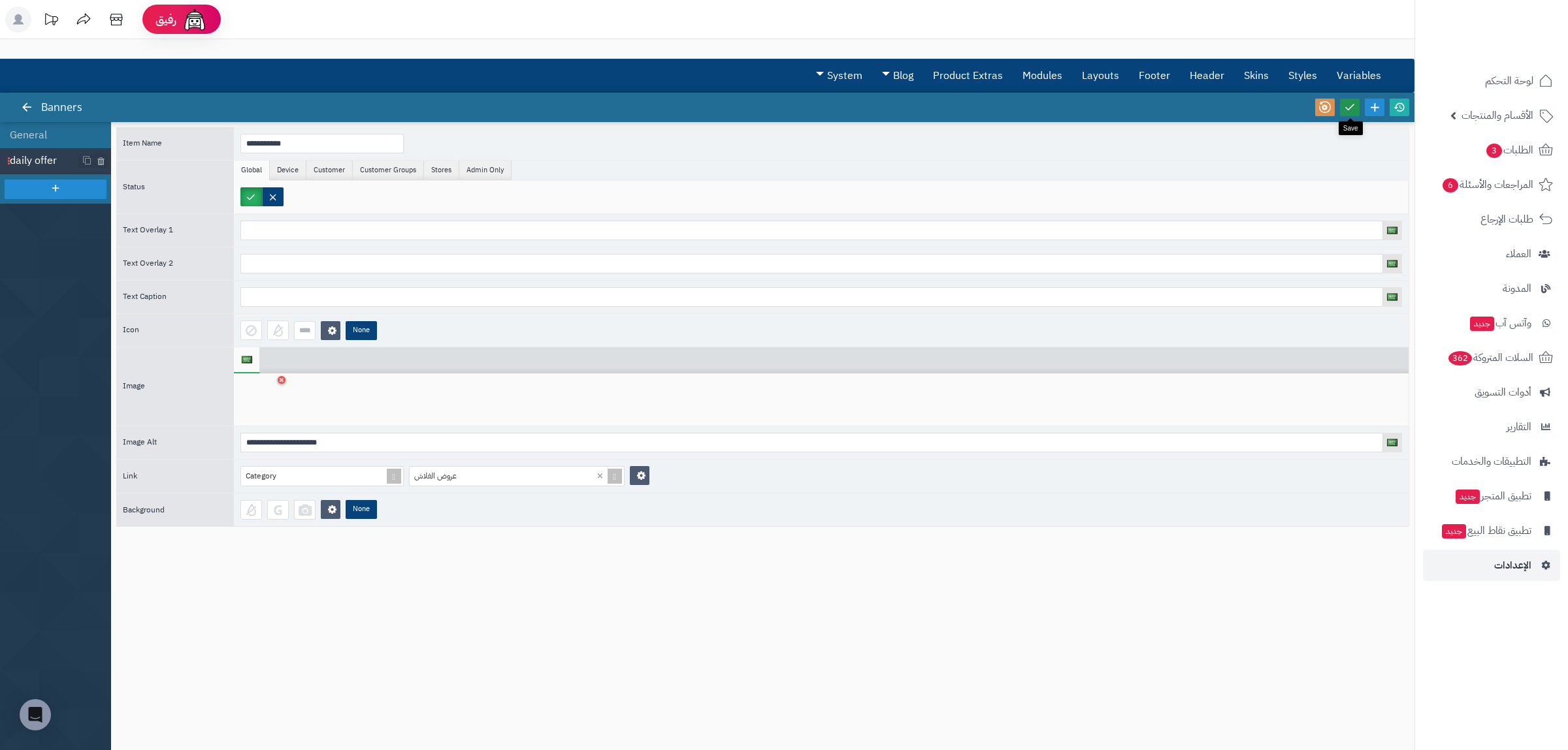
click at [1351, 104] on icon at bounding box center [1349, 106] width 11 height 11
click at [1398, 107] on icon at bounding box center [1399, 106] width 11 height 11
click at [1545, 75] on icon at bounding box center [1545, 81] width 15 height 15
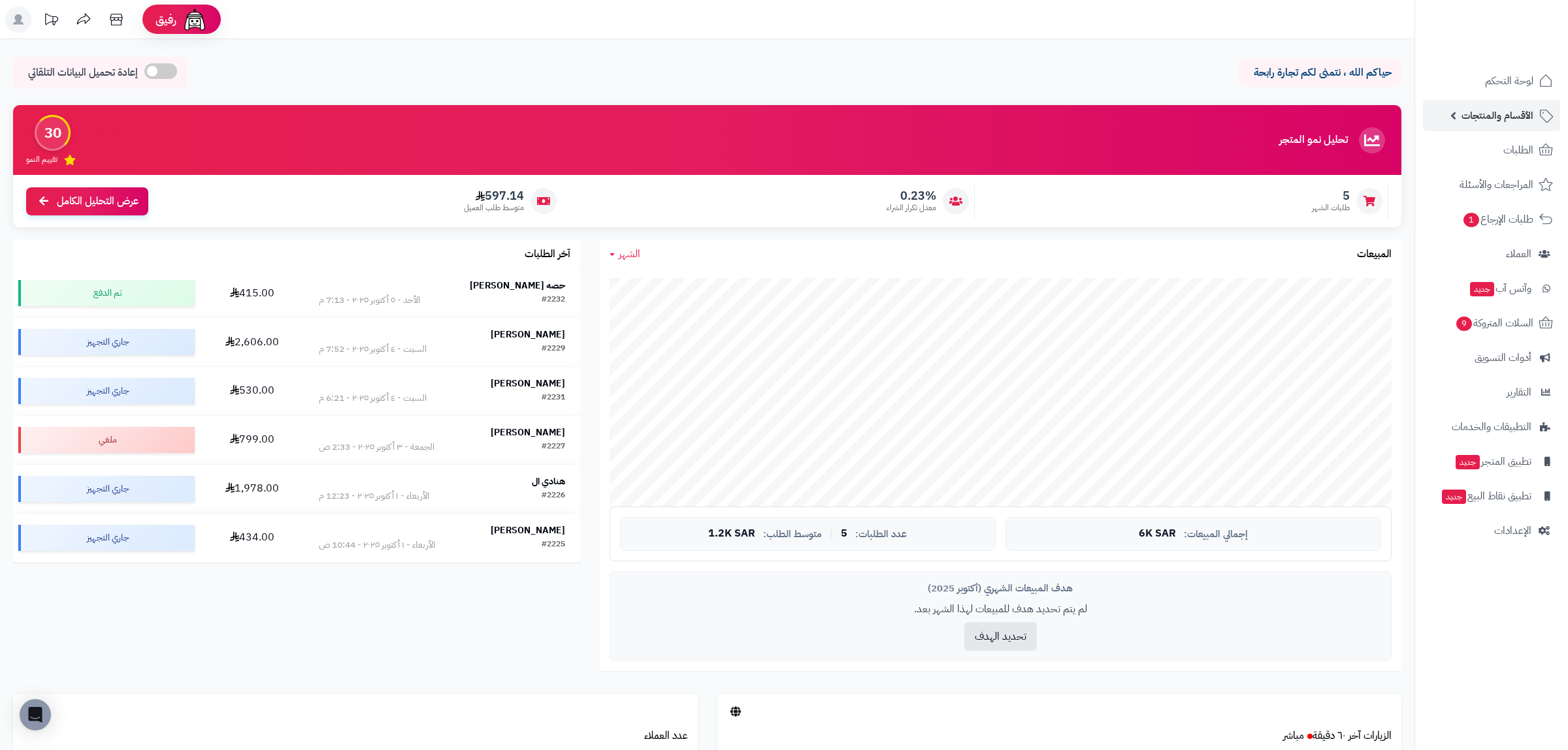
click at [1505, 114] on span "الأقسام والمنتجات" at bounding box center [1497, 115] width 72 height 18
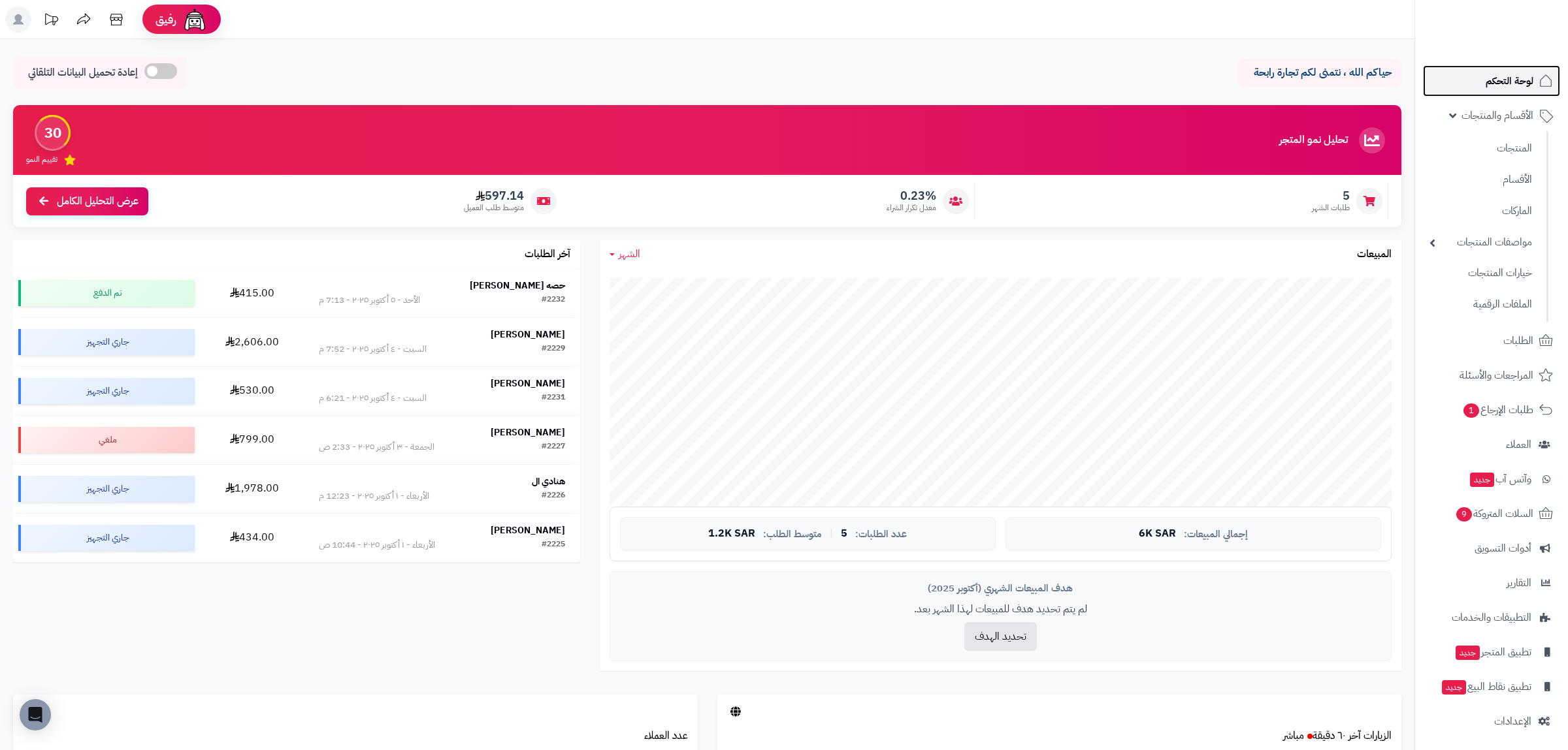
click at [1511, 88] on span "لوحة التحكم" at bounding box center [1509, 81] width 48 height 18
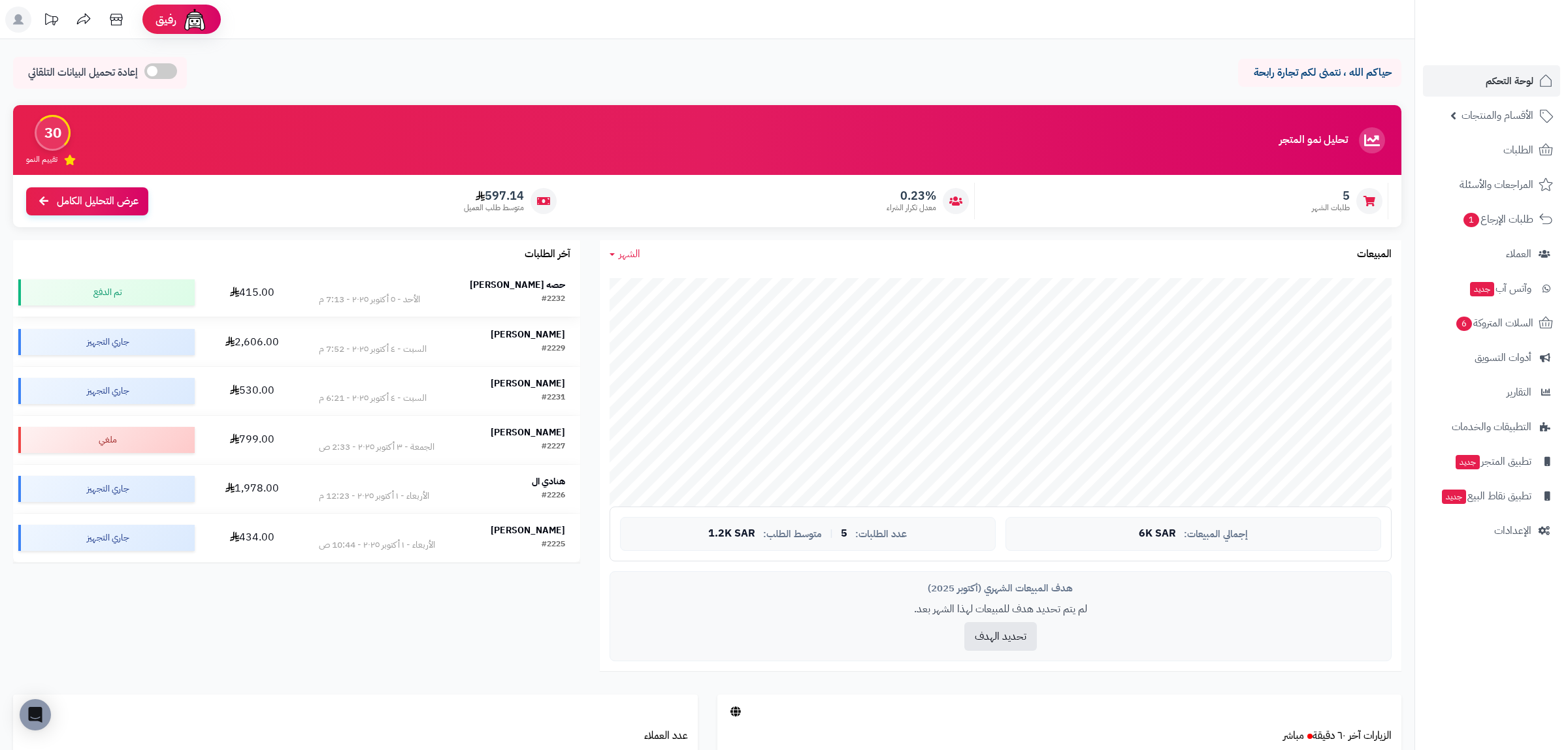
click at [379, 299] on div "الأحد - ٥ أكتوبر ٢٠٢٥ - 7:13 م" at bounding box center [369, 300] width 101 height 13
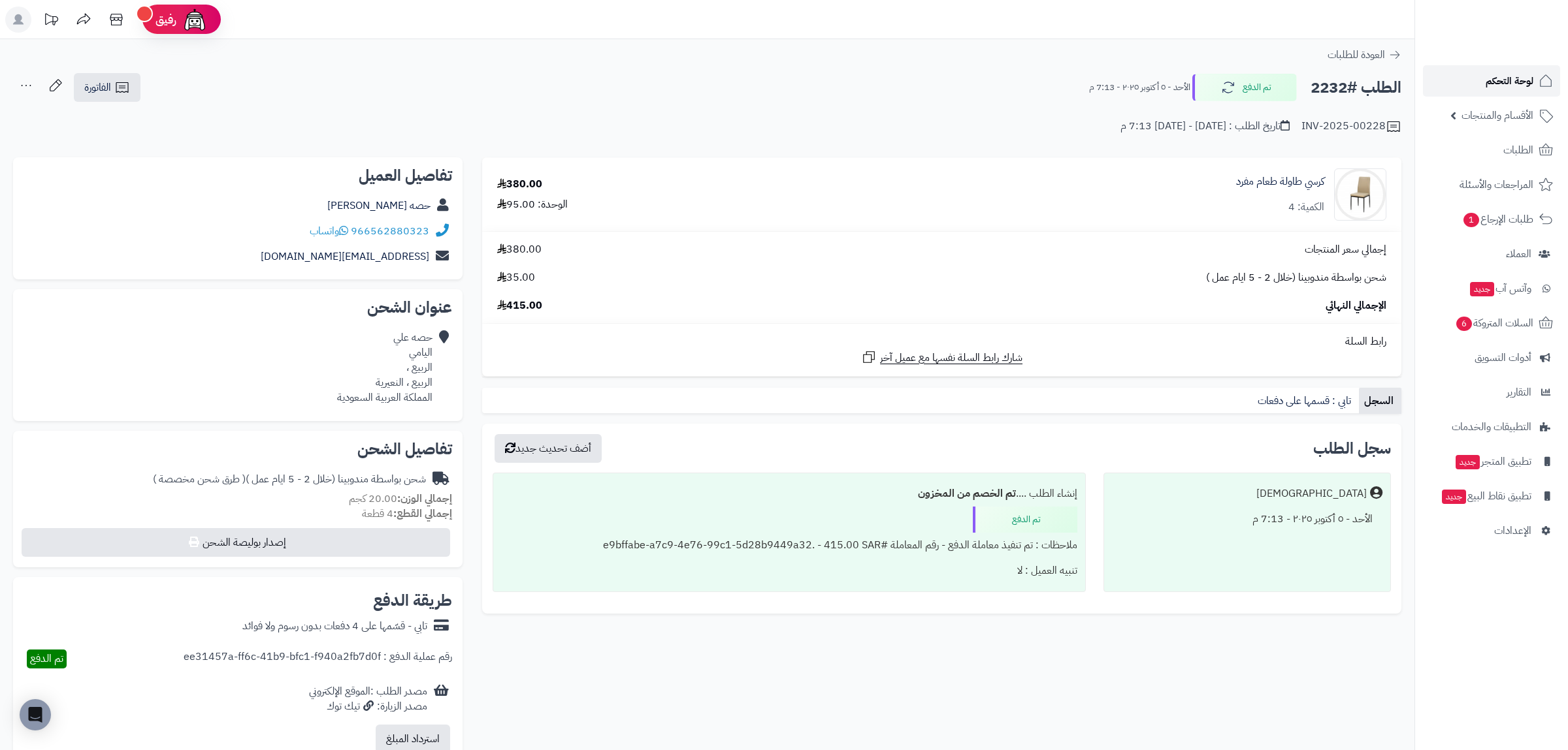
click at [1520, 73] on span "لوحة التحكم" at bounding box center [1509, 81] width 48 height 18
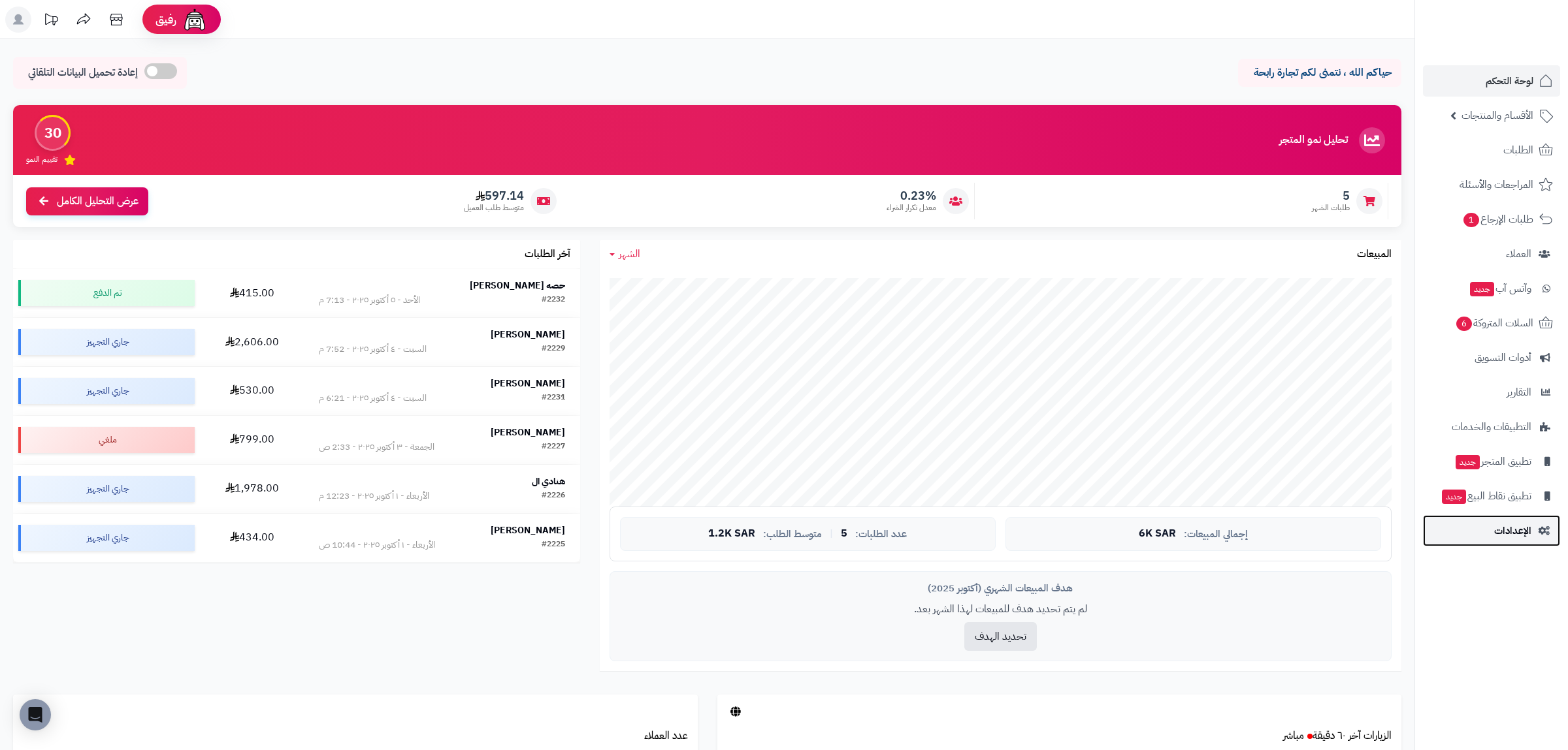
click at [1512, 532] on span "الإعدادات" at bounding box center [1512, 531] width 37 height 18
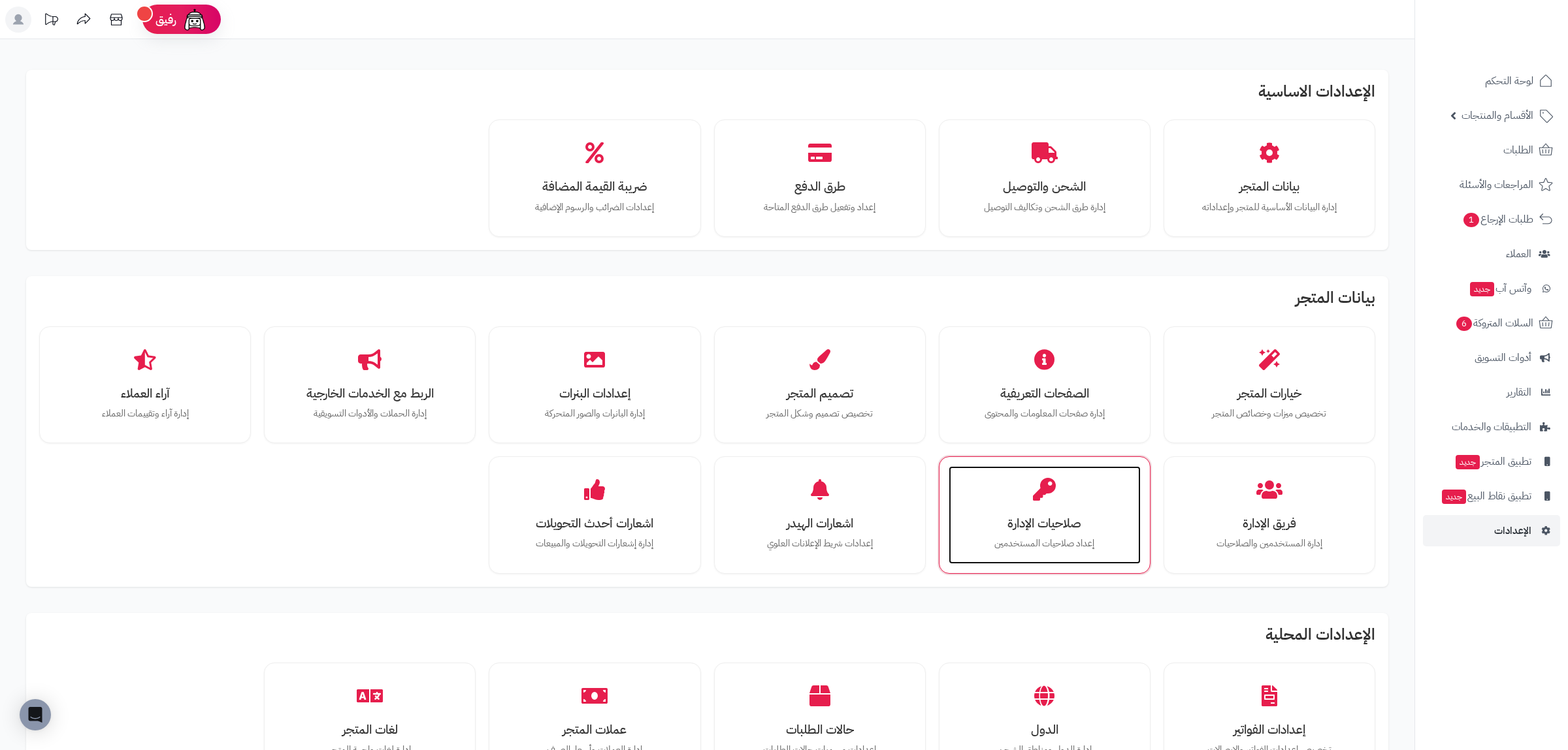
click at [1060, 542] on p "إعداد صلاحيات المستخدمين" at bounding box center [1045, 543] width 166 height 14
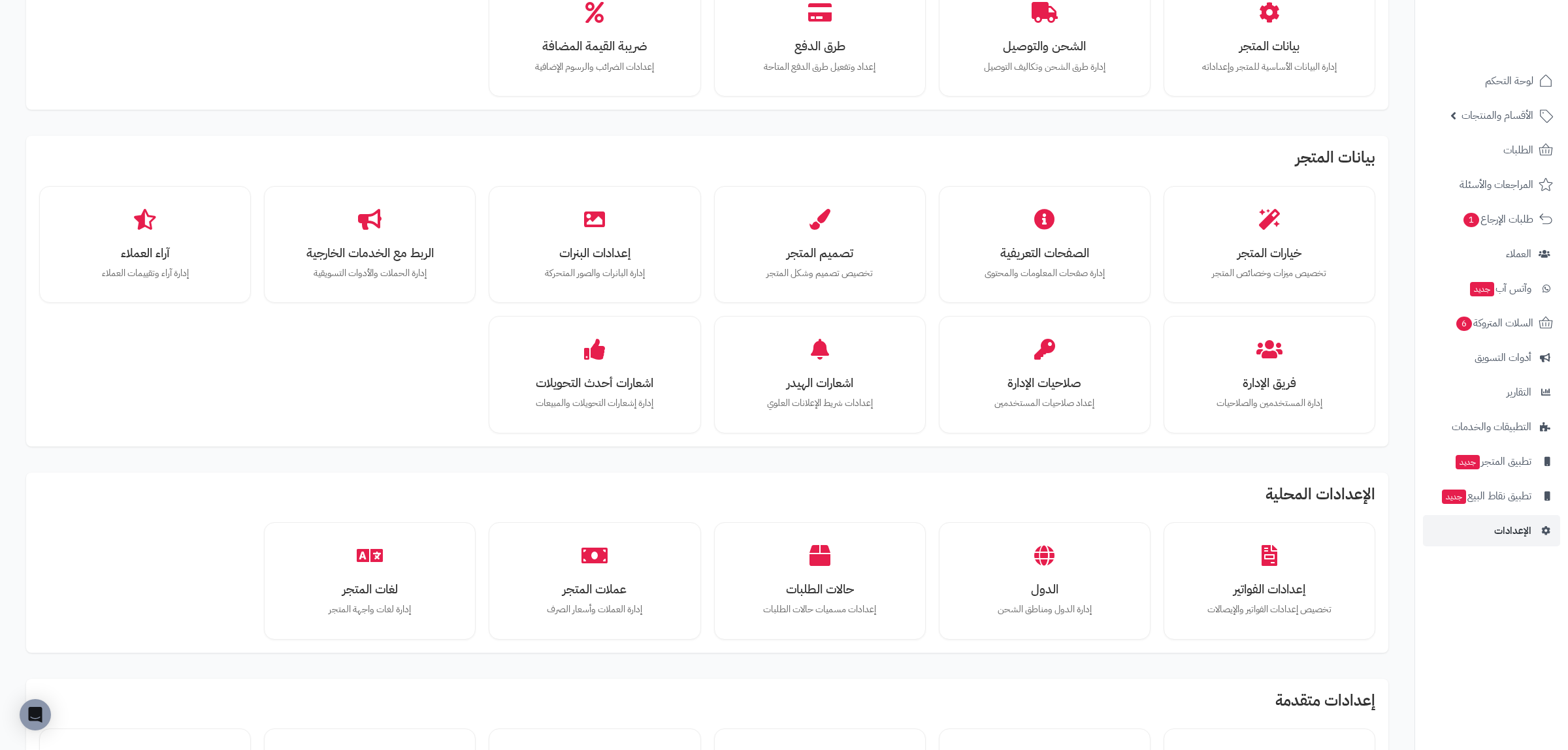
scroll to position [110, 0]
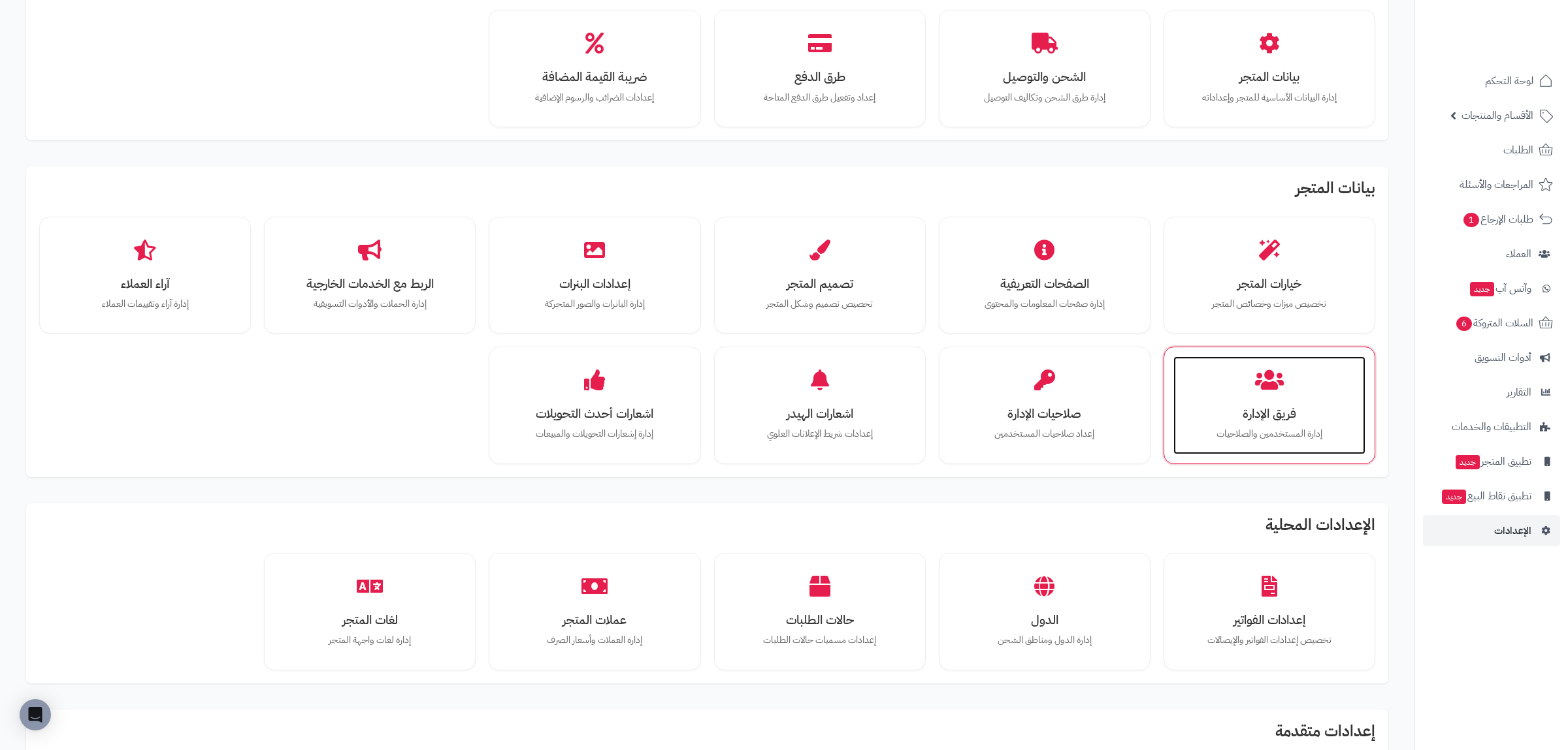
click at [1258, 415] on h3 "فريق الإدارة" at bounding box center [1269, 413] width 166 height 13
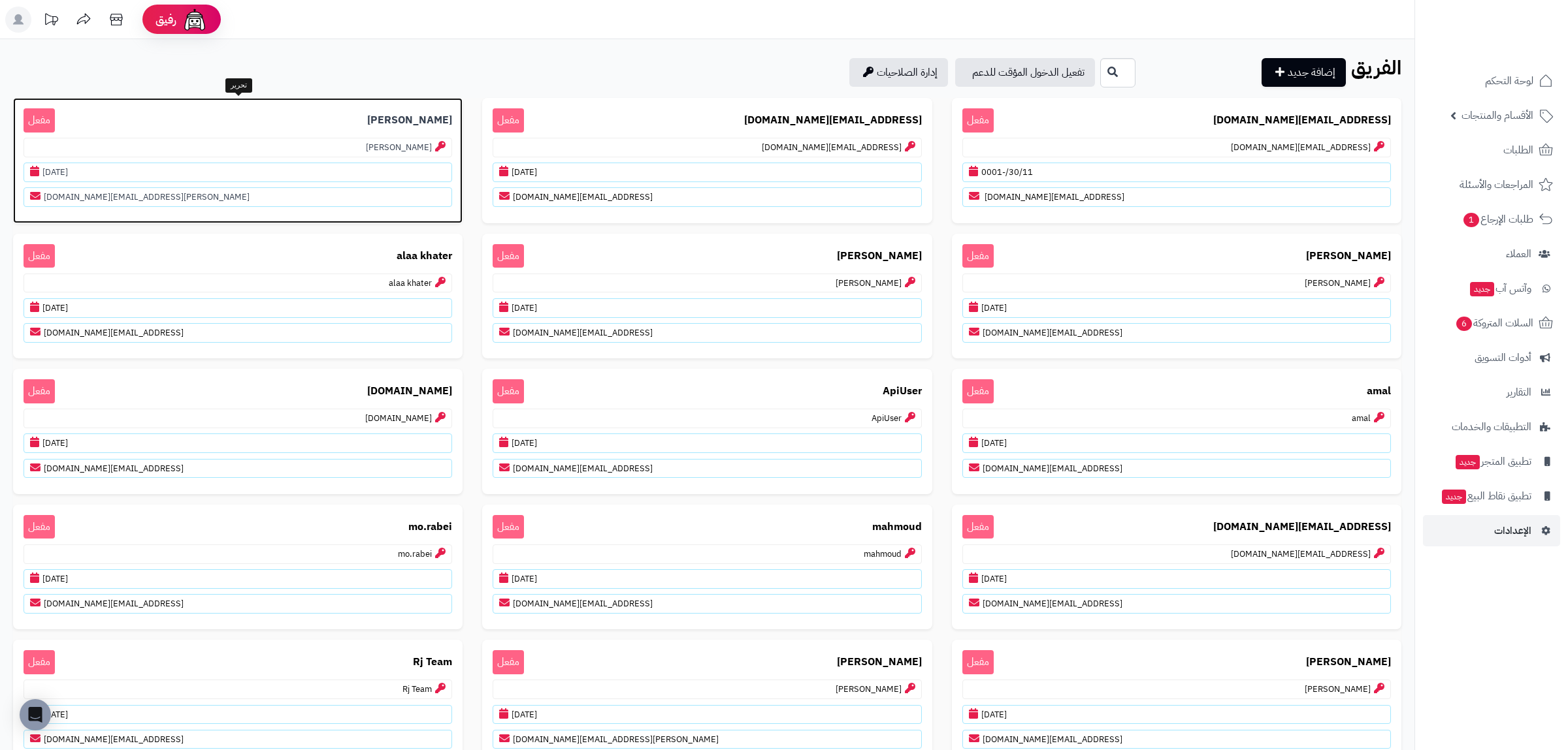
click at [285, 120] on p "[PERSON_NAME] مفعل" at bounding box center [238, 121] width 428 height 24
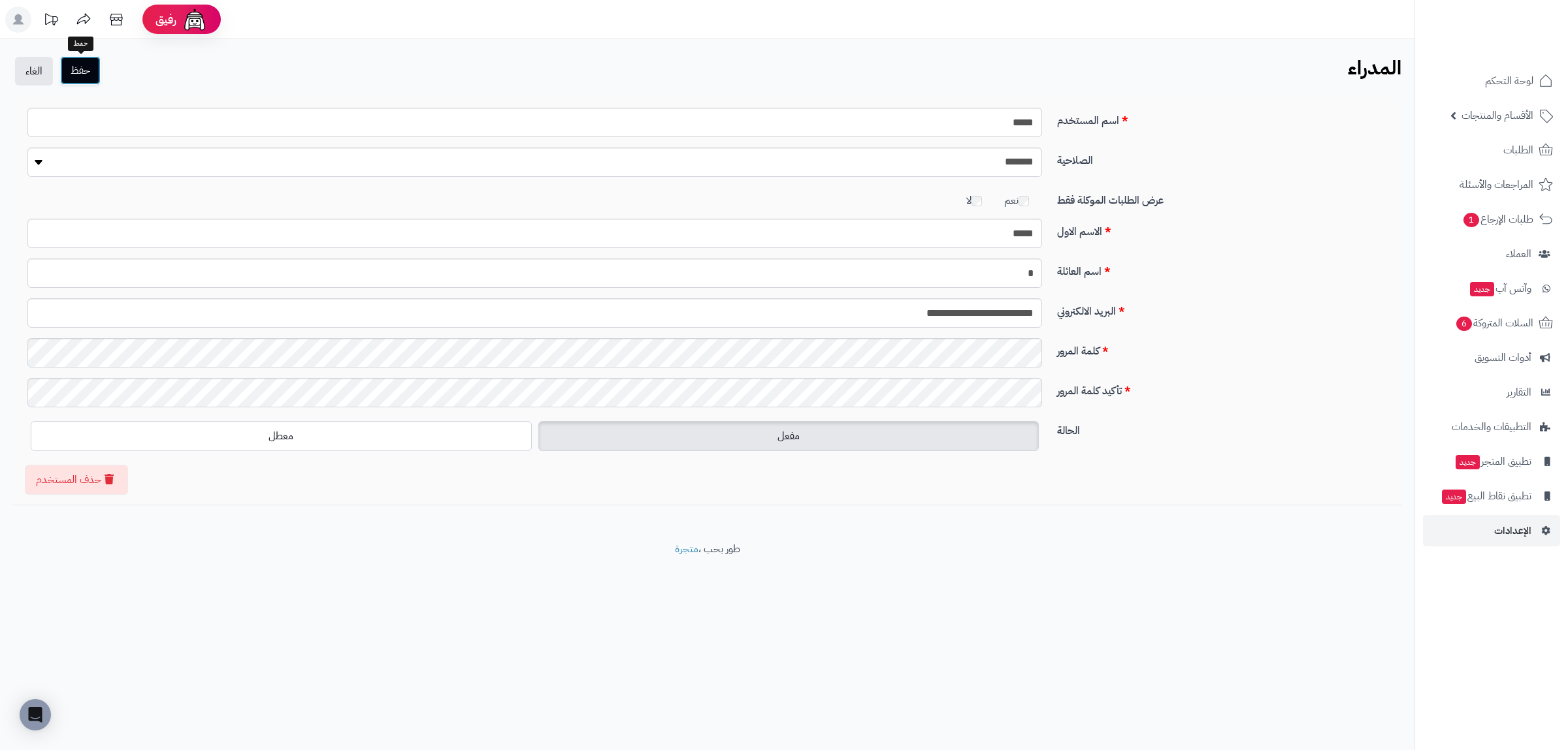
click at [79, 75] on button "حفظ" at bounding box center [80, 70] width 40 height 29
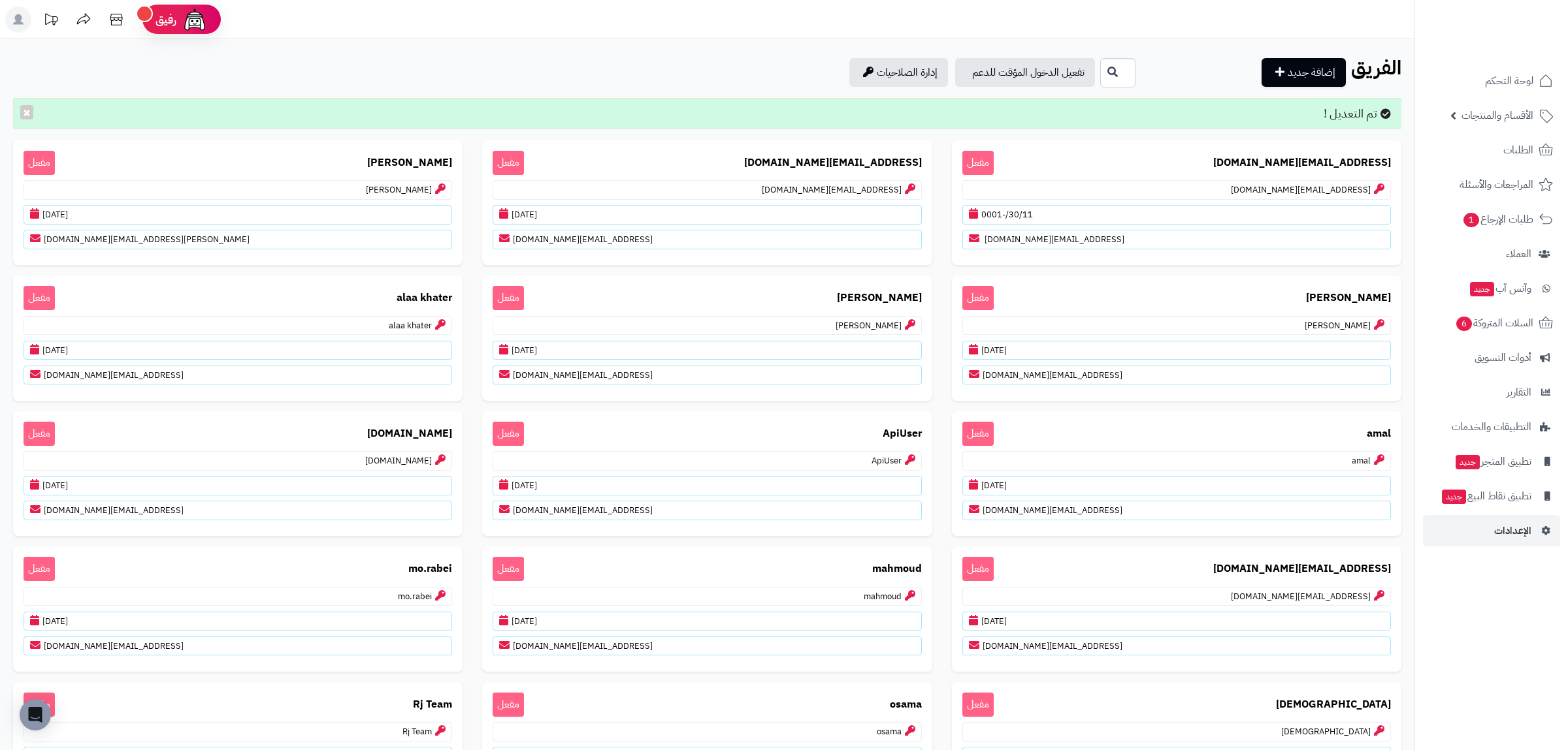
click at [588, 64] on div "الفريق الرئيسية المدراء إضافة جديد تفعيل الدخول المؤقت للدعم إدارة الصلاحيات" at bounding box center [707, 72] width 1414 height 32
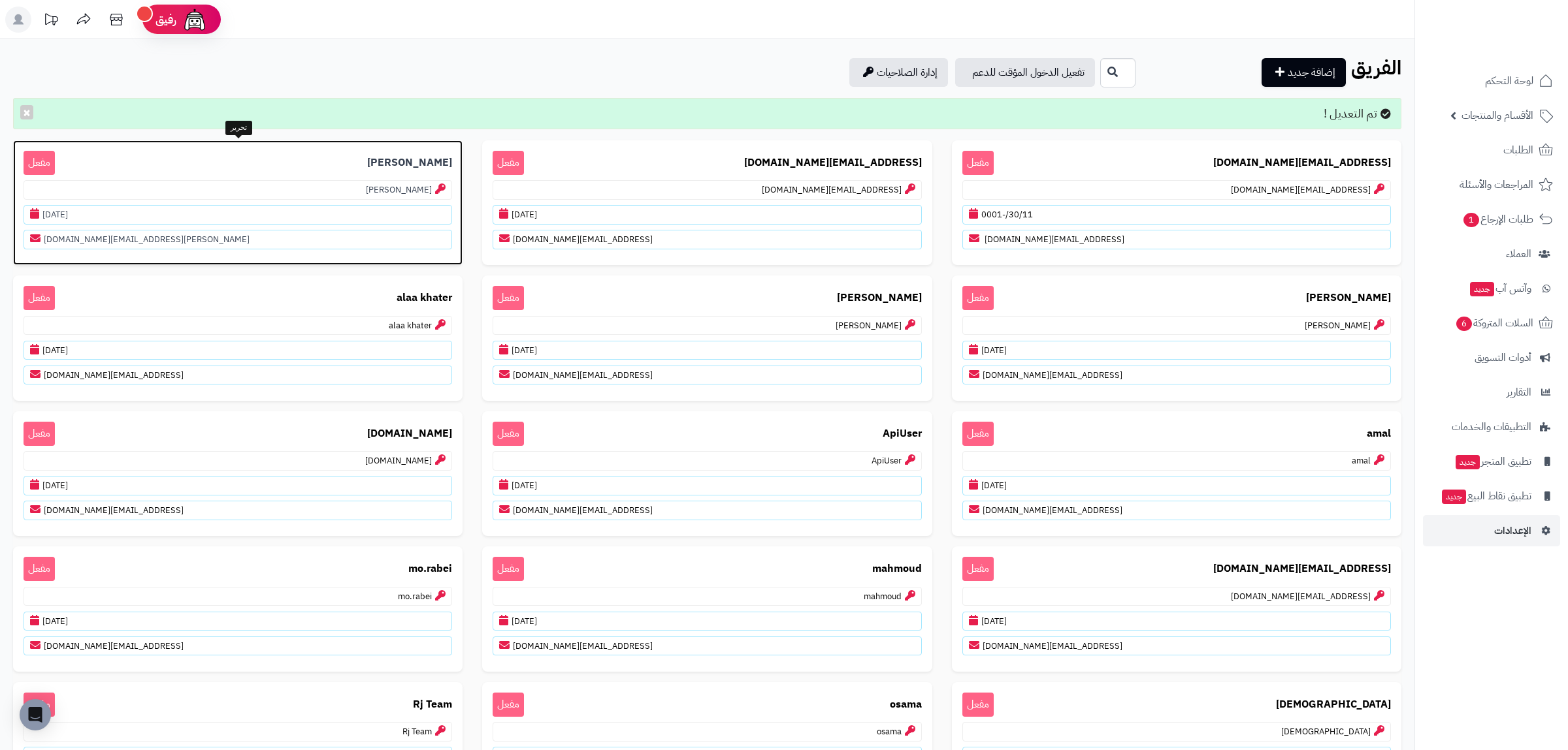
click at [198, 241] on p "ahmed.abdelsttarh@gmail.com" at bounding box center [238, 239] width 428 height 20
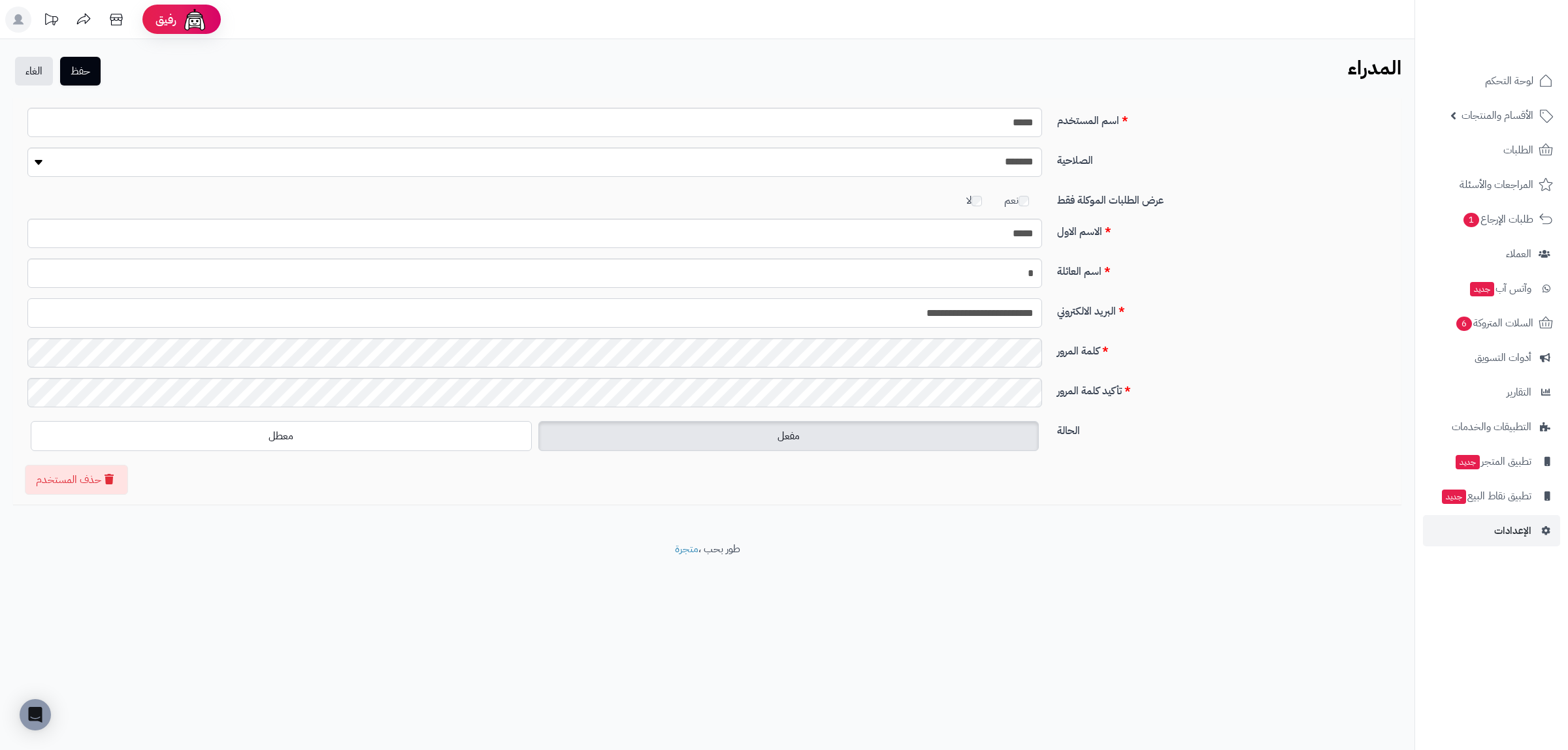
click at [917, 312] on input "**********" at bounding box center [535, 313] width 1014 height 30
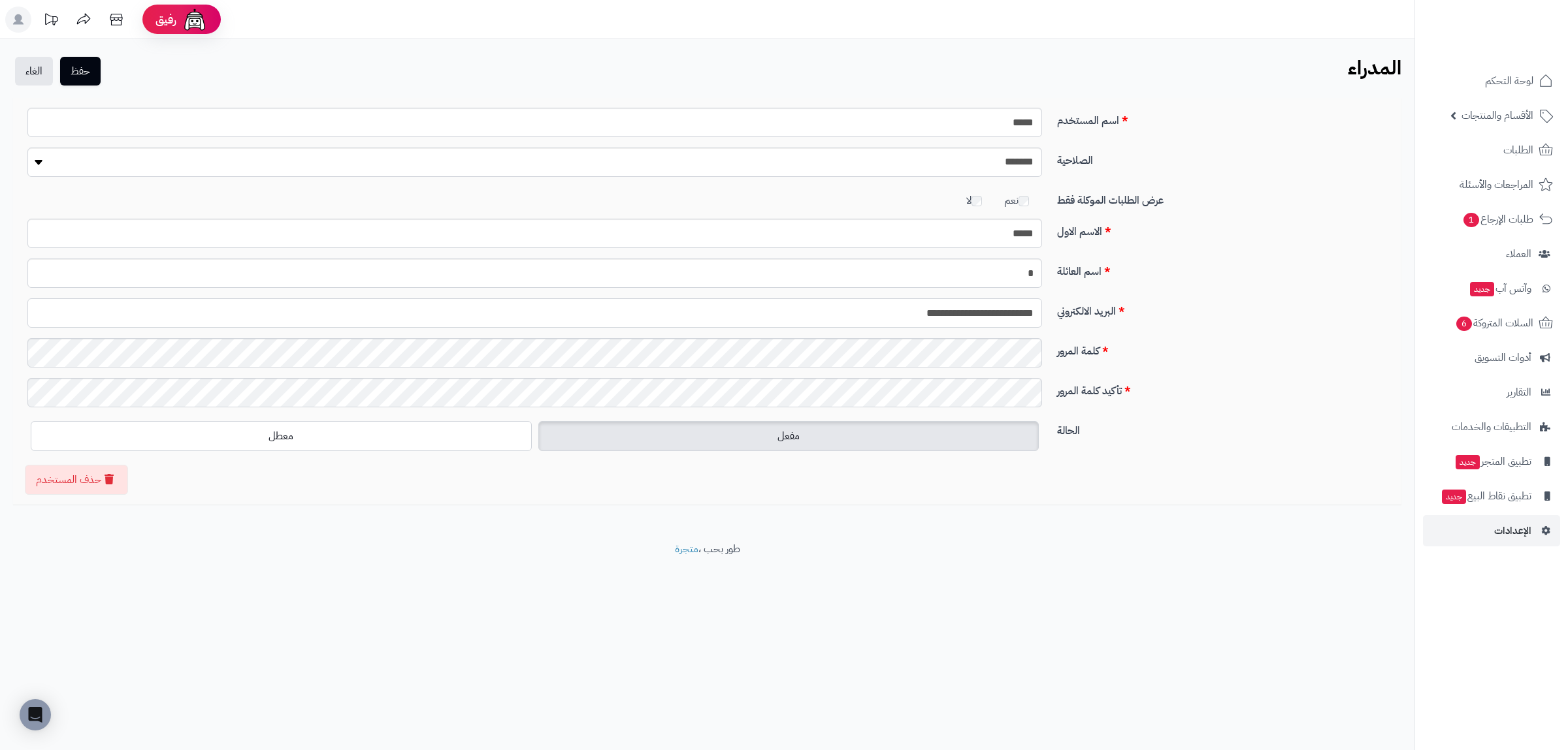
click at [917, 312] on input "**********" at bounding box center [535, 313] width 1014 height 30
